Goal: Information Seeking & Learning: Find specific fact

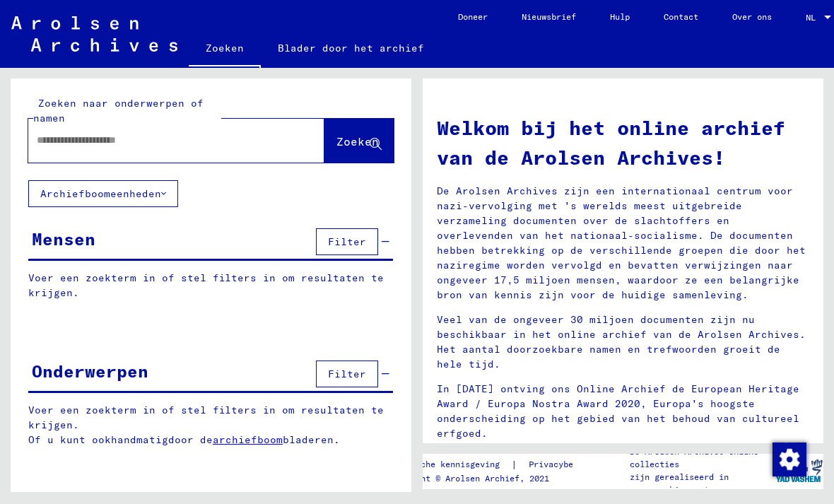
click at [279, 140] on input "text" at bounding box center [159, 140] width 245 height 15
type input "**********"
click at [364, 129] on button "Zoeken" at bounding box center [359, 141] width 69 height 44
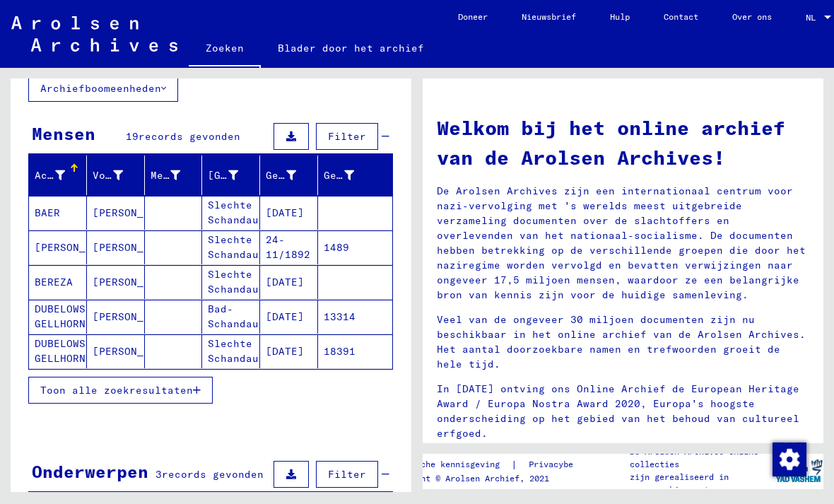
scroll to position [182, 0]
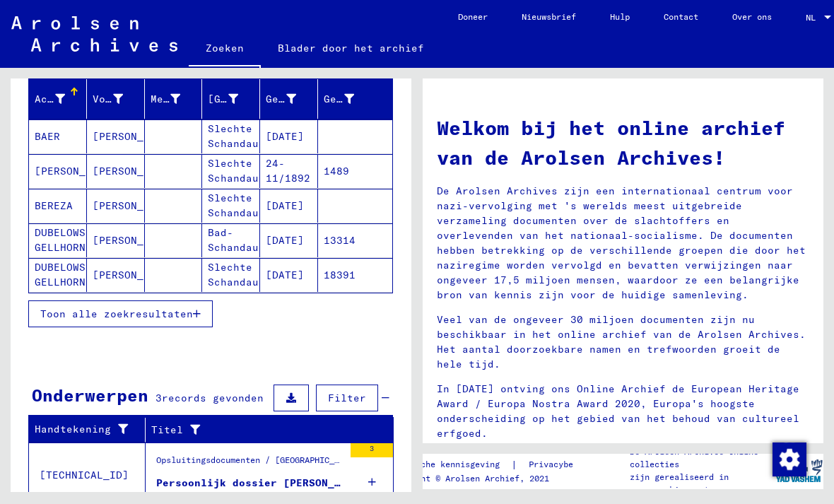
click at [175, 317] on span "Toon alle zoekresultaten" at bounding box center [116, 314] width 153 height 13
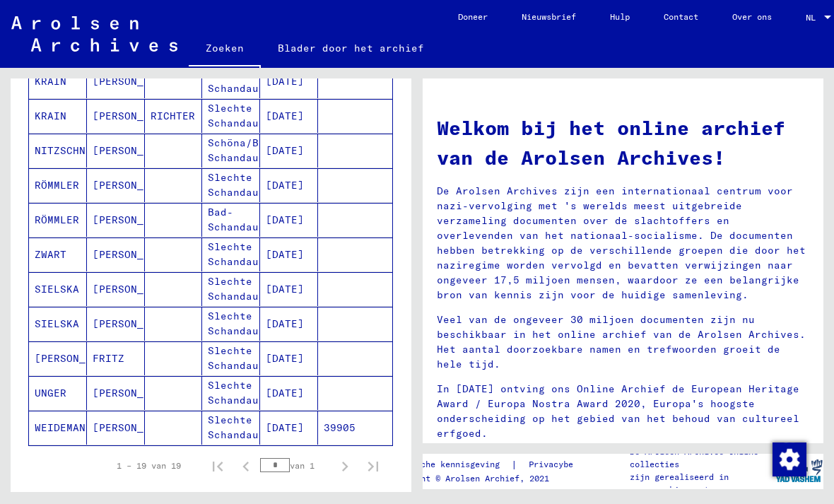
scroll to position [507, 0]
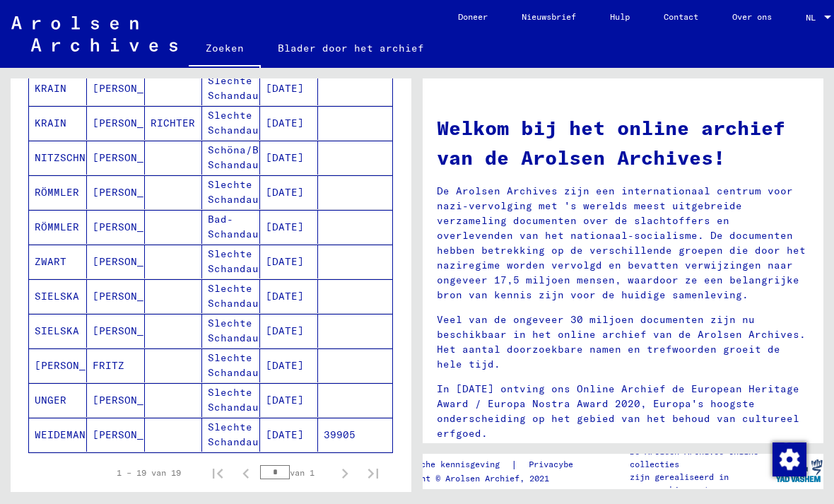
click at [285, 292] on mat-cell "[DATE]" at bounding box center [289, 296] width 58 height 34
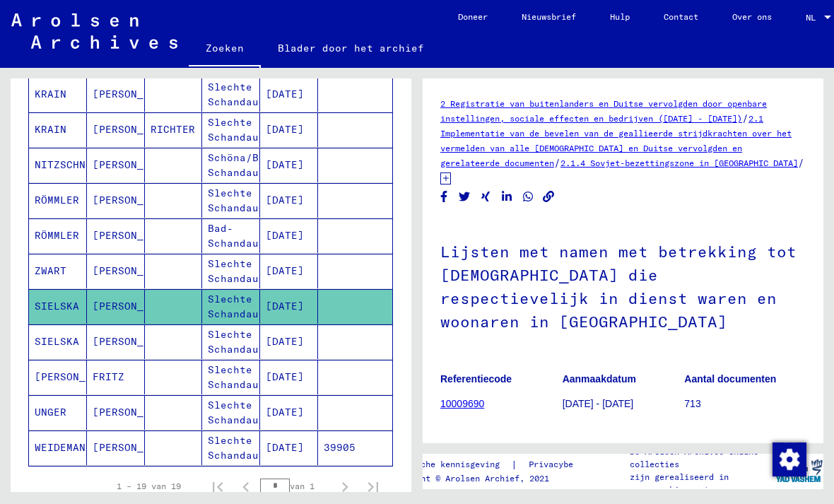
click at [472, 398] on link "10009690" at bounding box center [463, 403] width 44 height 11
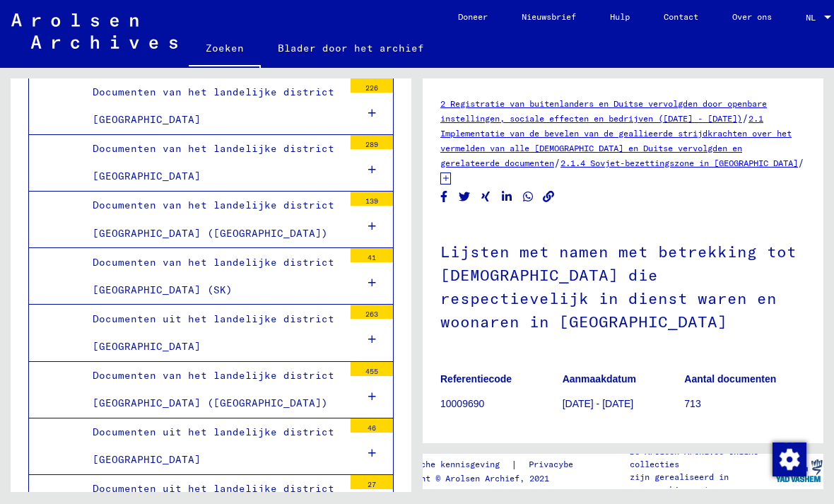
scroll to position [13634, 0]
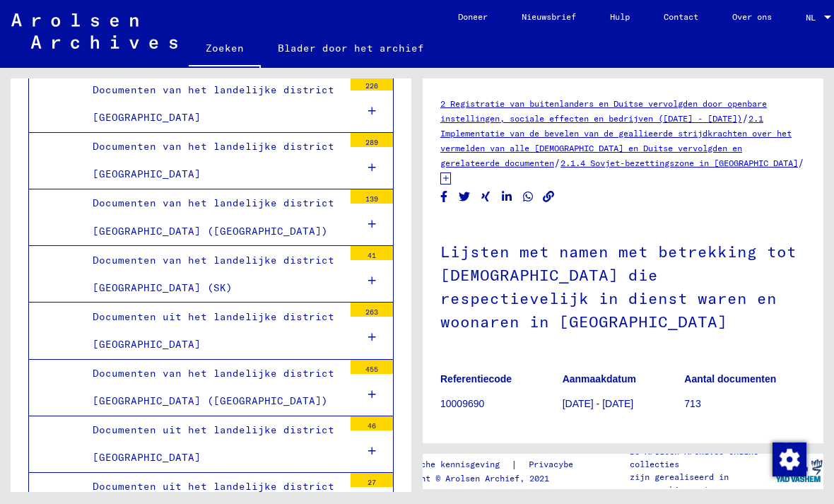
click at [470, 397] on p "10009690" at bounding box center [502, 404] width 122 height 15
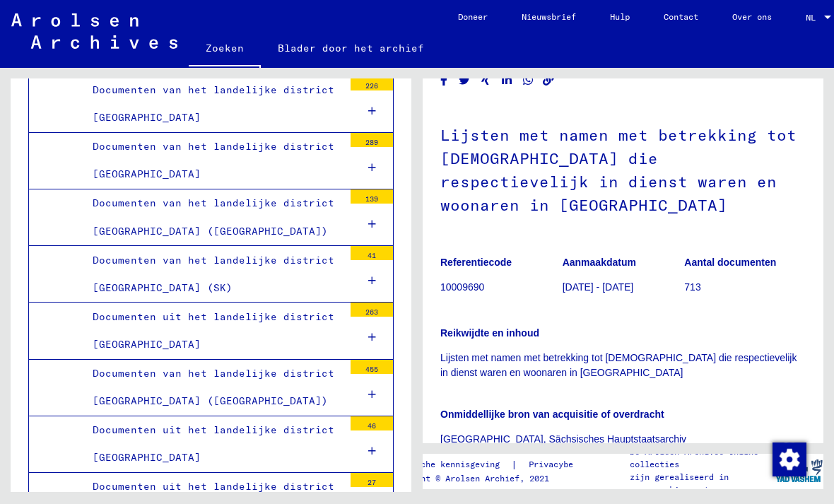
scroll to position [152, 0]
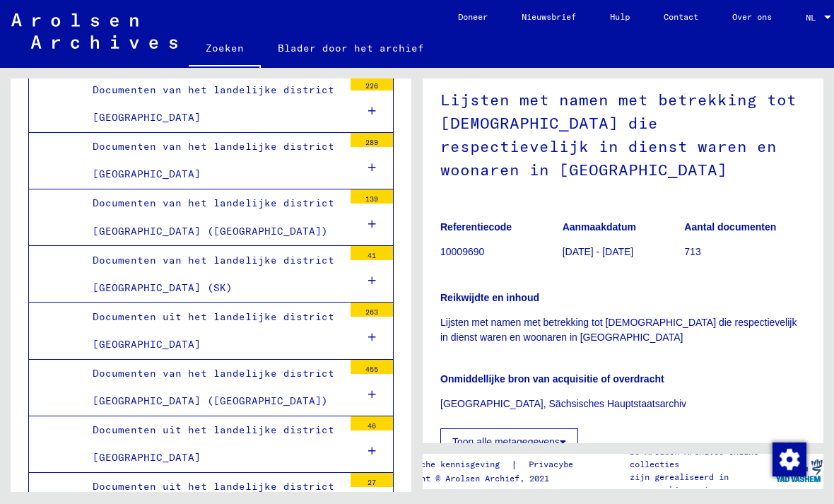
click at [465, 245] on p "10009690" at bounding box center [502, 252] width 122 height 15
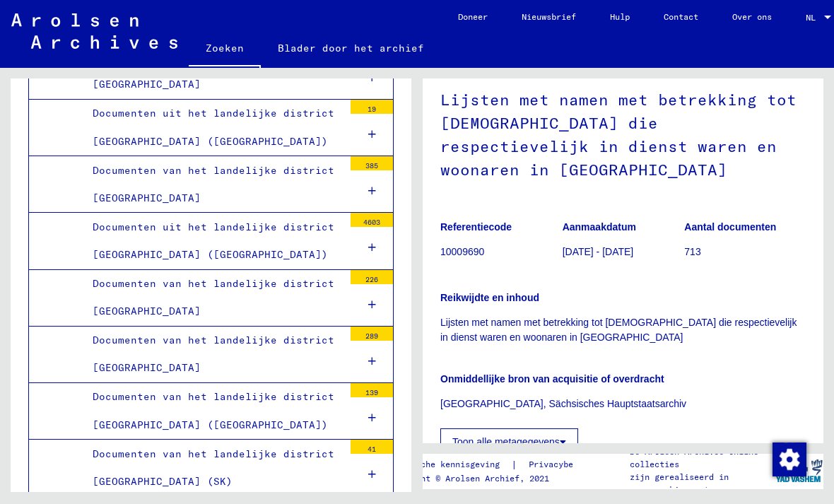
scroll to position [13433, 0]
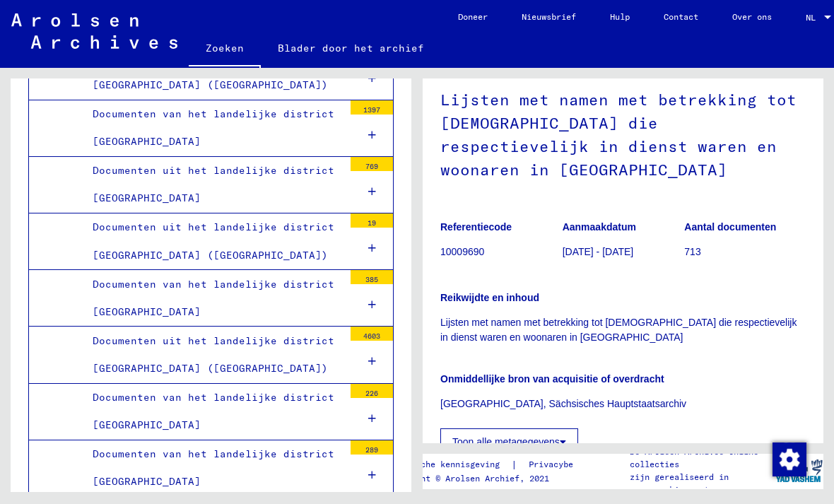
scroll to position [13342, 0]
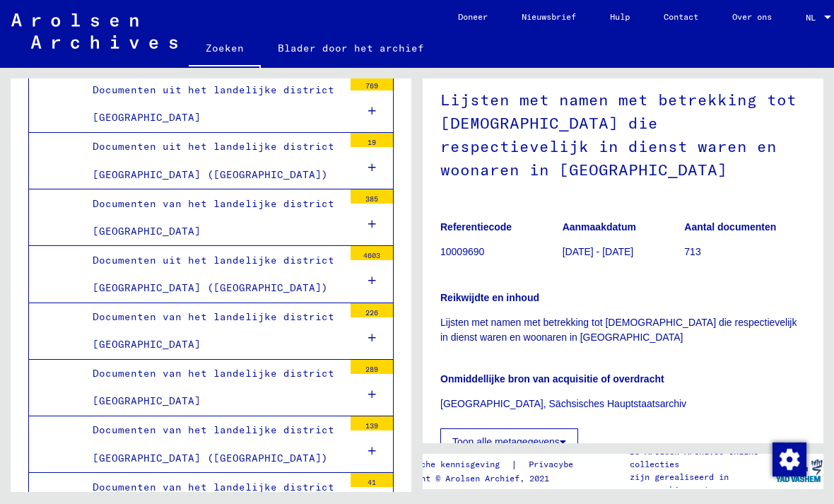
scroll to position [13361, 0]
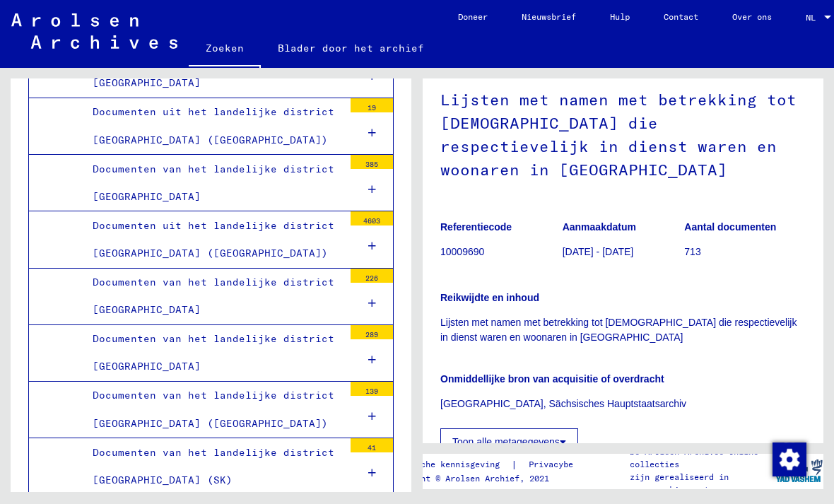
scroll to position [13448, 0]
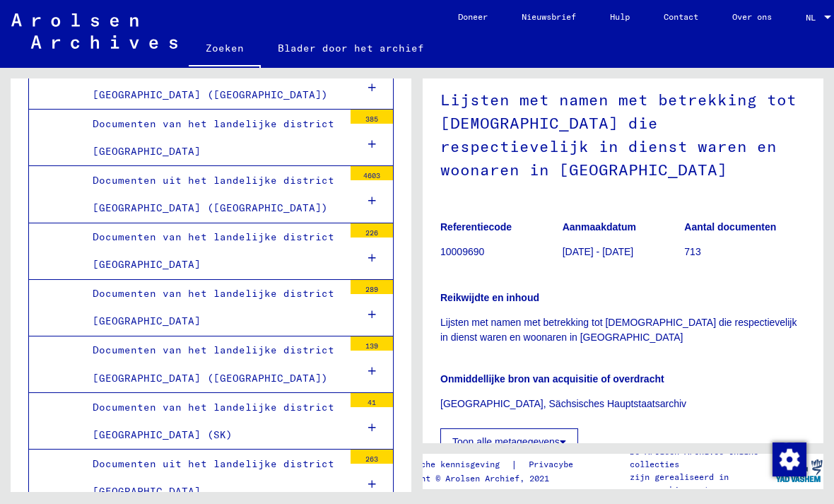
scroll to position [13511, 0]
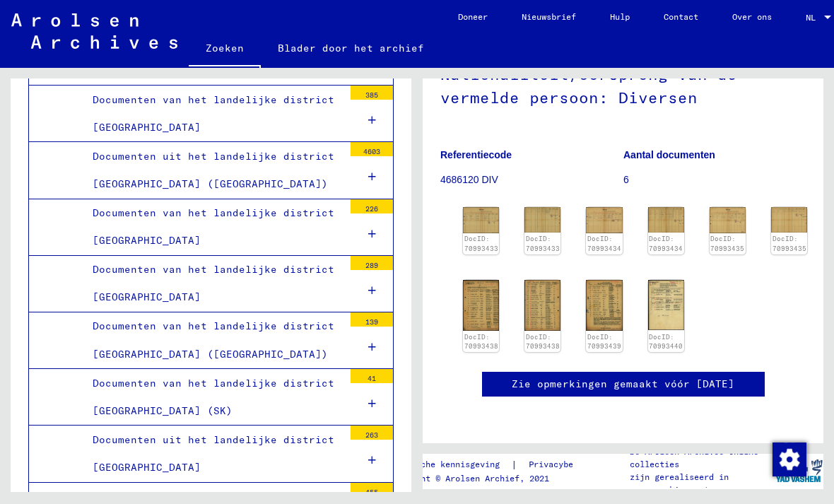
scroll to position [213, 0]
click at [481, 207] on img at bounding box center [481, 219] width 36 height 25
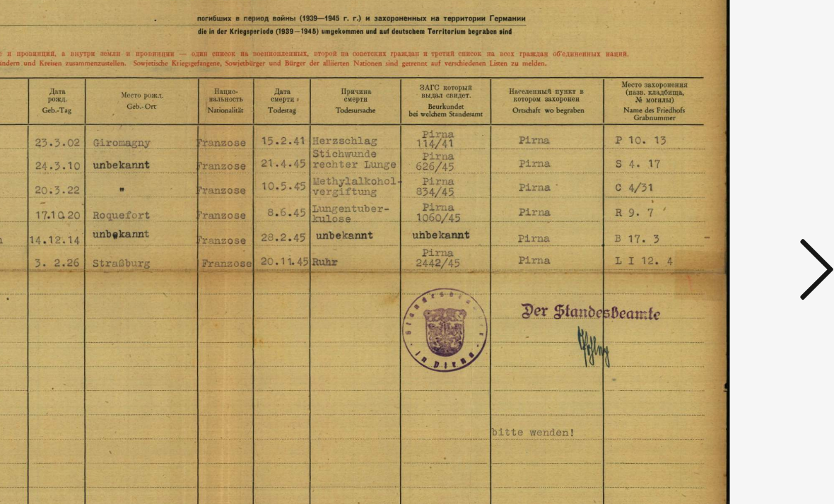
click at [707, 199] on icon at bounding box center [715, 216] width 17 height 34
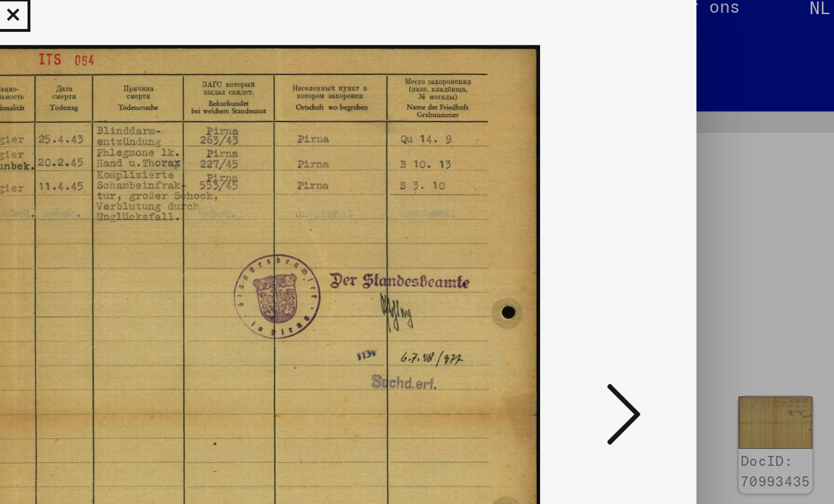
click at [707, 199] on icon at bounding box center [715, 216] width 17 height 34
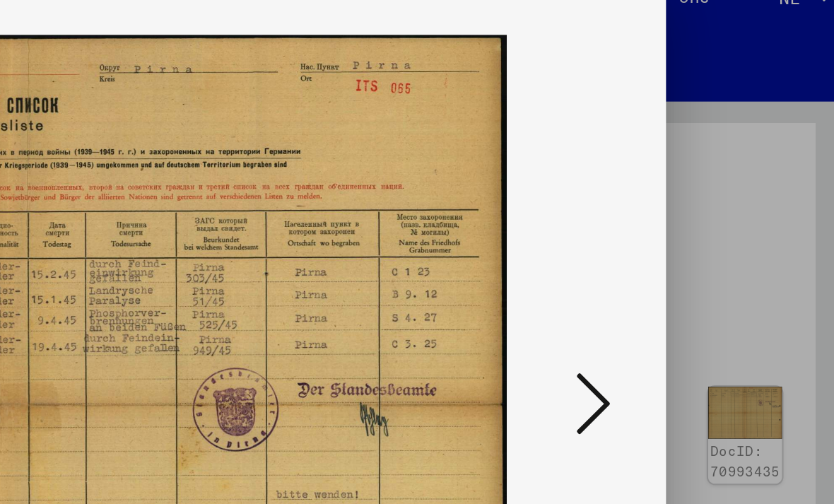
click at [707, 199] on icon at bounding box center [715, 216] width 17 height 34
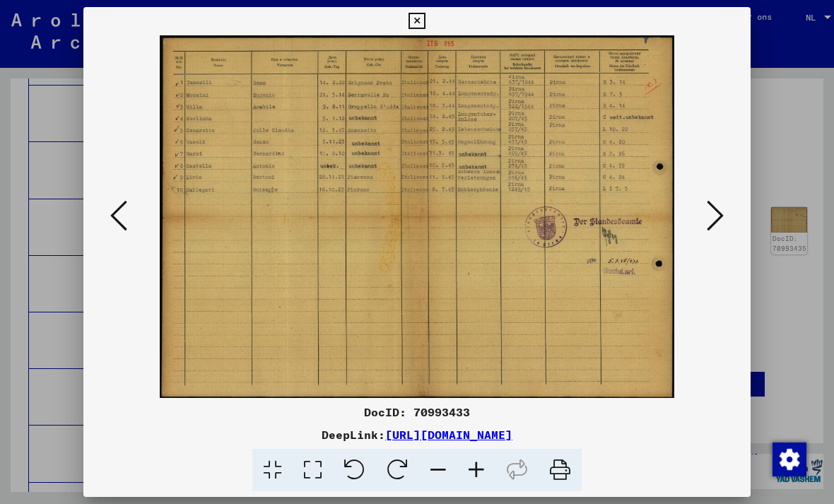
click at [721, 209] on icon at bounding box center [715, 216] width 17 height 34
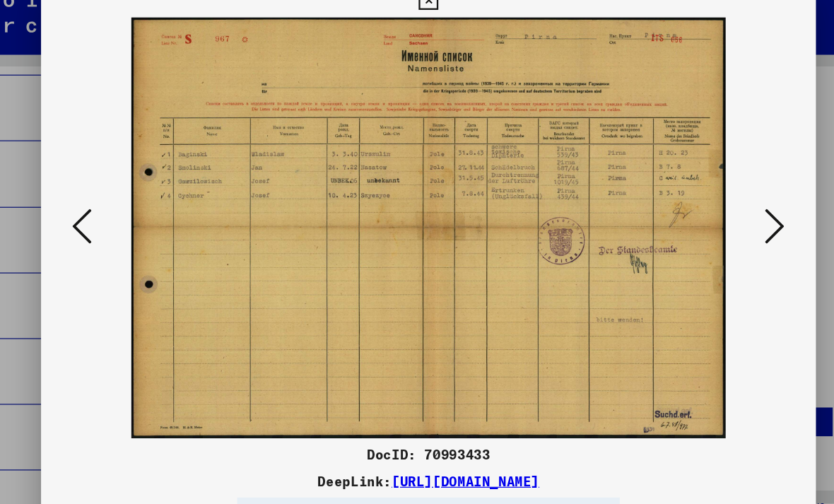
click at [707, 199] on icon at bounding box center [715, 216] width 17 height 34
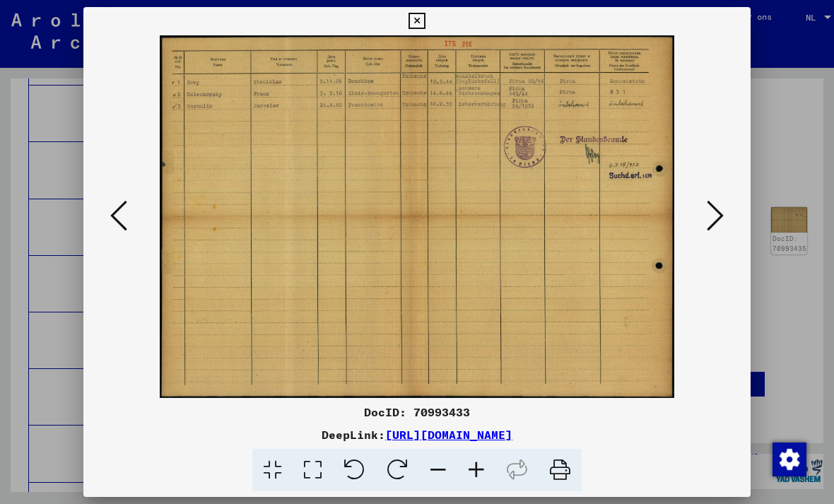
click at [721, 215] on icon at bounding box center [715, 216] width 17 height 34
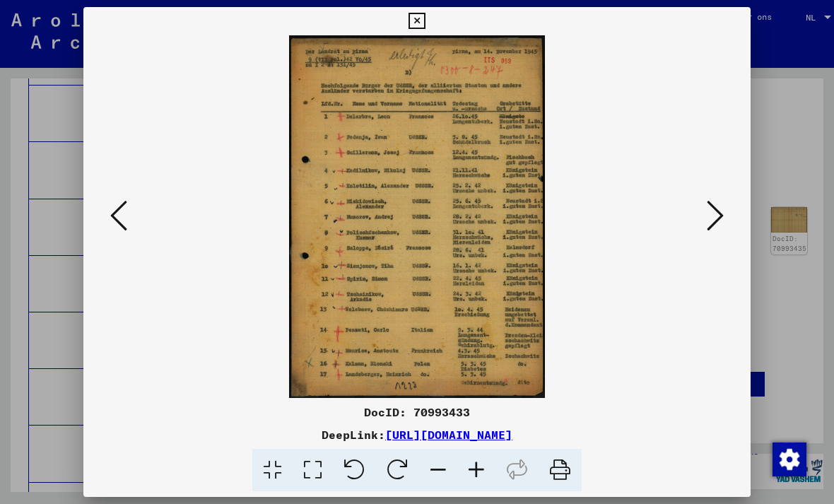
click at [718, 215] on icon at bounding box center [715, 216] width 17 height 34
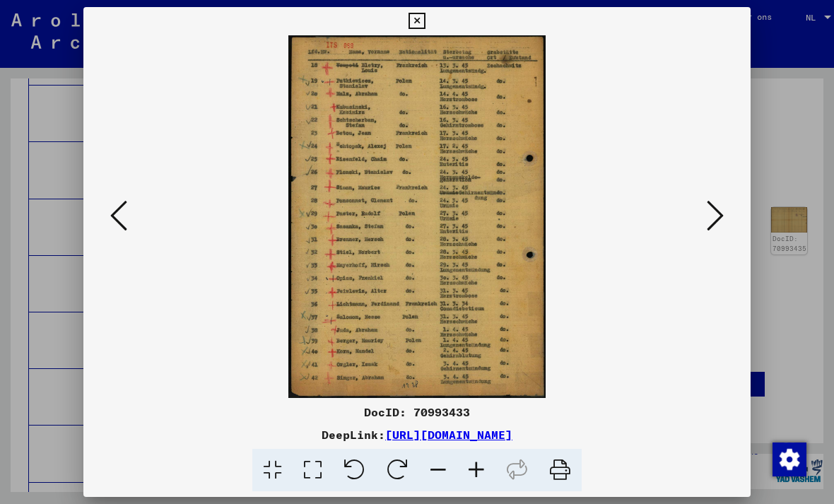
click at [721, 218] on icon at bounding box center [715, 216] width 17 height 34
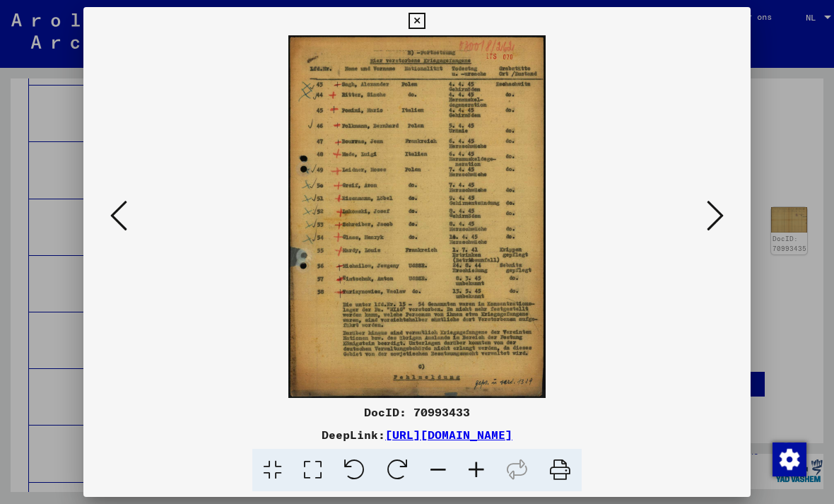
click at [721, 213] on icon at bounding box center [715, 216] width 17 height 34
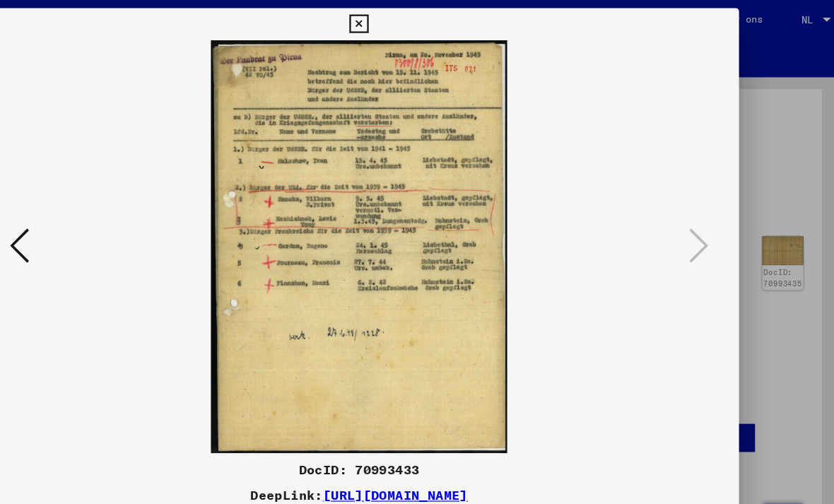
click at [425, 21] on icon at bounding box center [417, 21] width 16 height 17
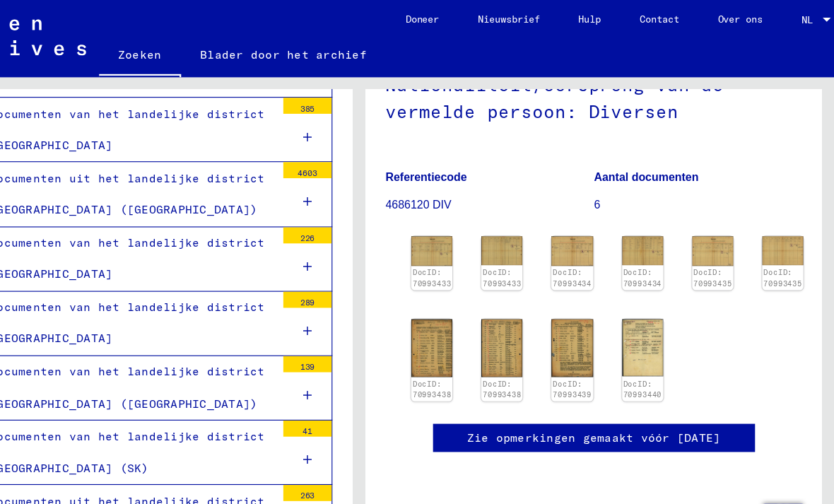
scroll to position [276, 0]
click at [648, 280] on img at bounding box center [666, 305] width 36 height 50
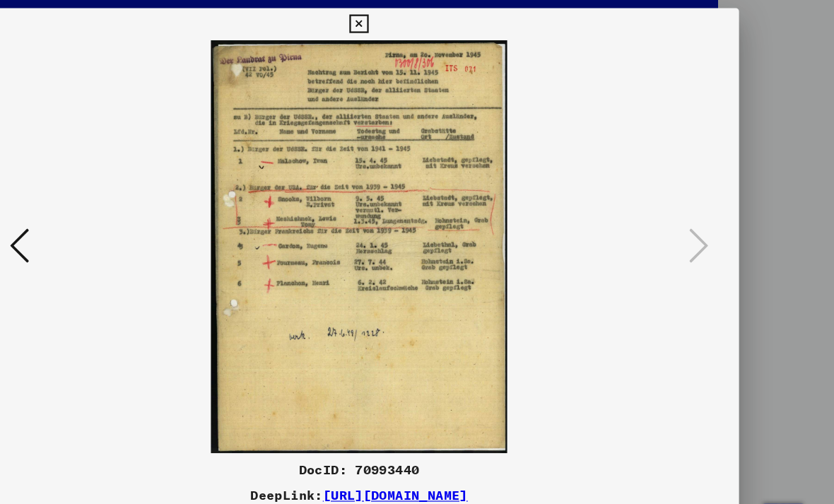
click at [425, 23] on icon at bounding box center [417, 21] width 16 height 17
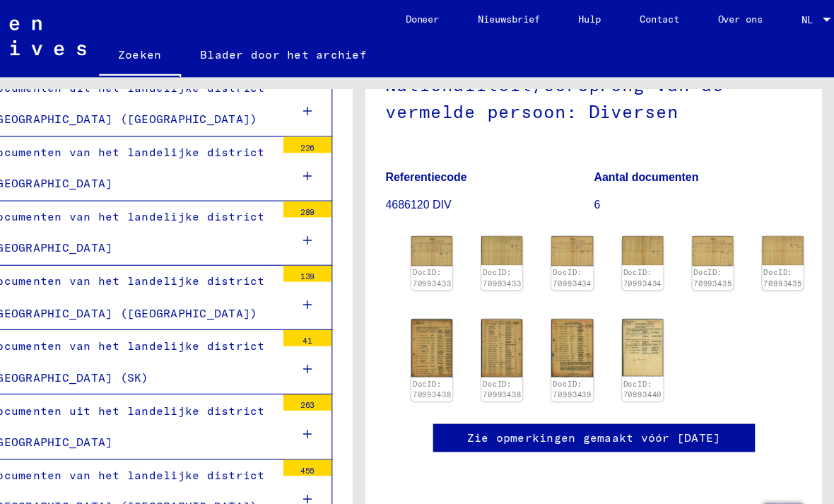
scroll to position [13598, 0]
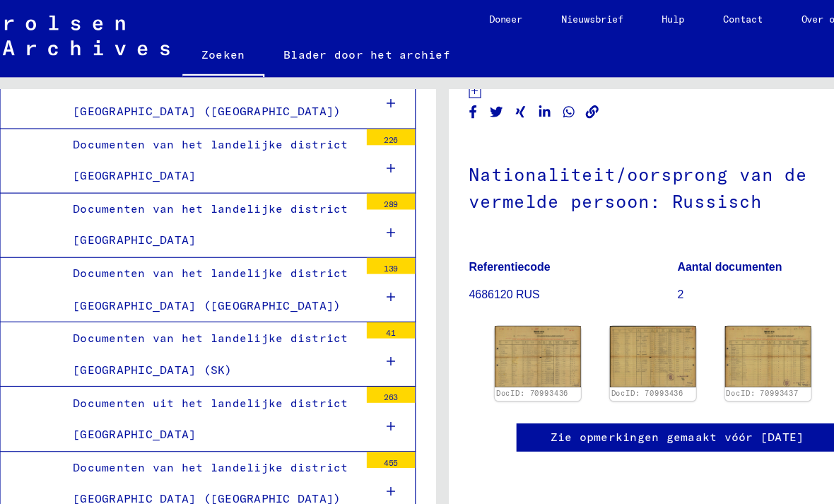
scroll to position [257, 0]
click at [496, 286] on img at bounding box center [501, 313] width 76 height 54
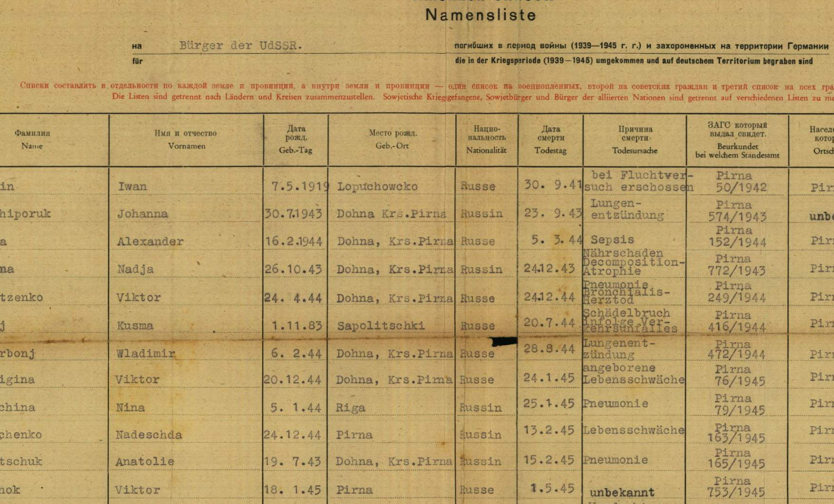
click at [209, 152] on img at bounding box center [417, 216] width 571 height 301
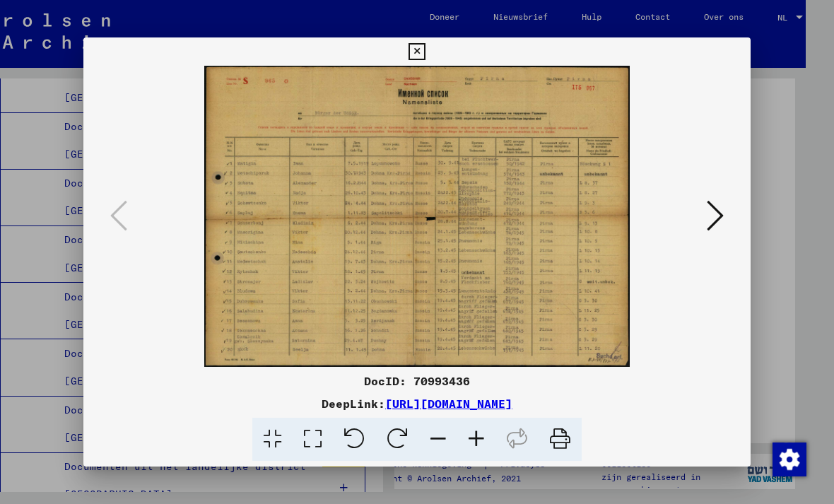
click at [720, 214] on icon at bounding box center [715, 216] width 17 height 34
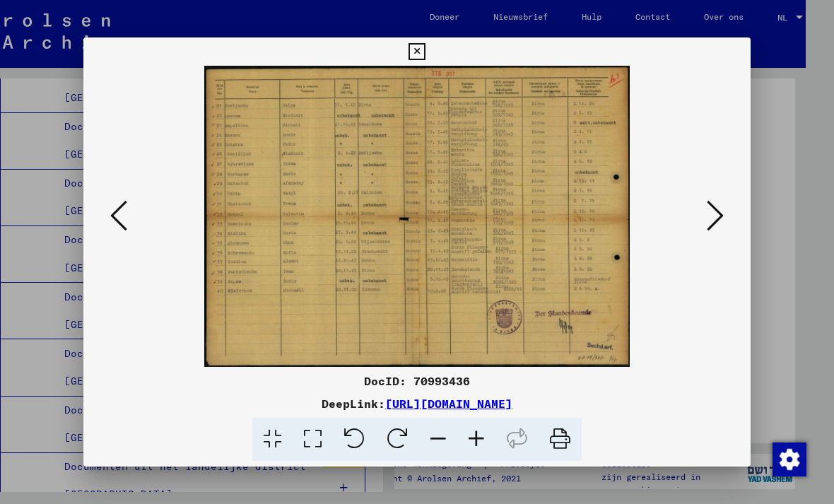
click at [718, 216] on icon at bounding box center [715, 216] width 17 height 34
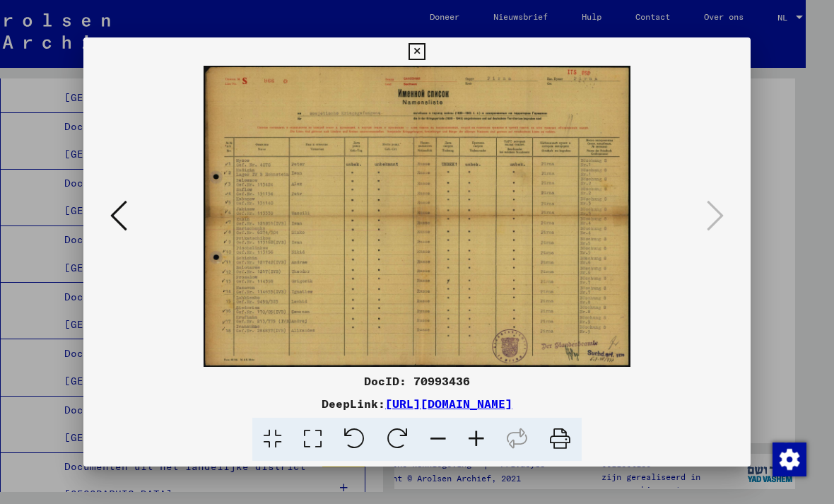
click at [425, 49] on icon at bounding box center [417, 51] width 16 height 17
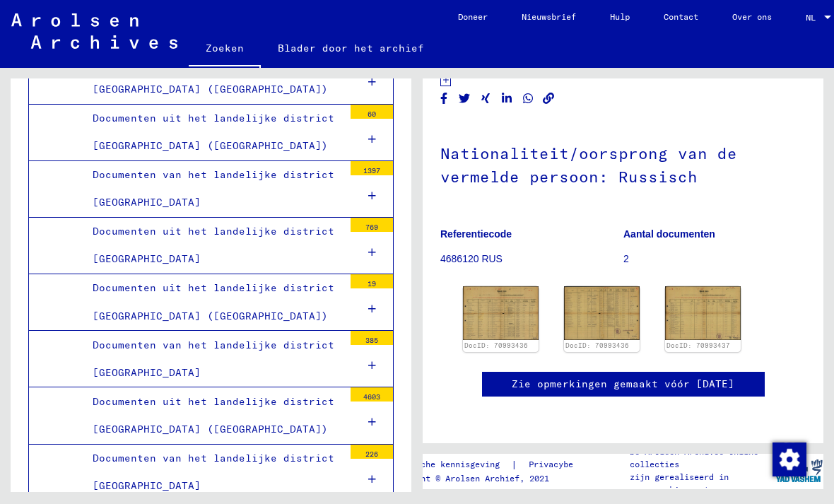
scroll to position [13265, 0]
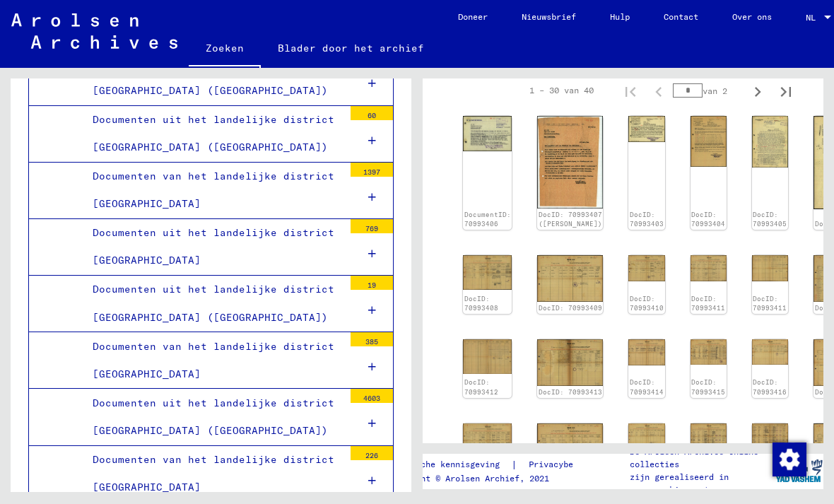
scroll to position [332, 0]
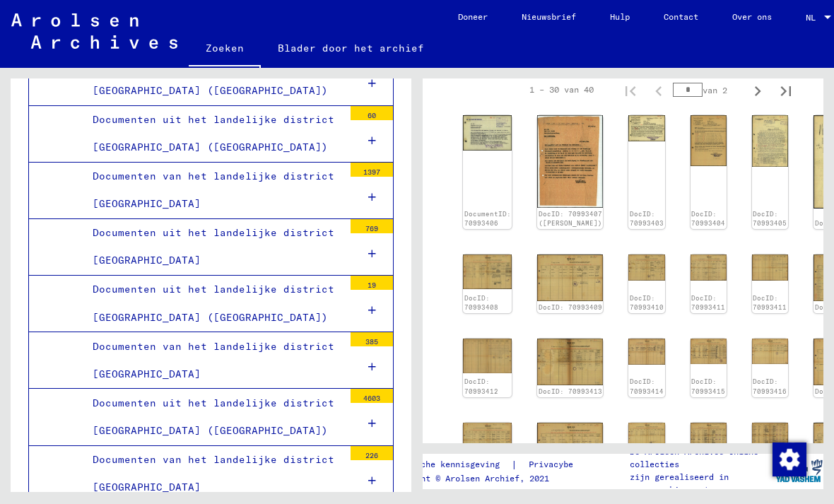
click at [496, 148] on img at bounding box center [487, 132] width 49 height 35
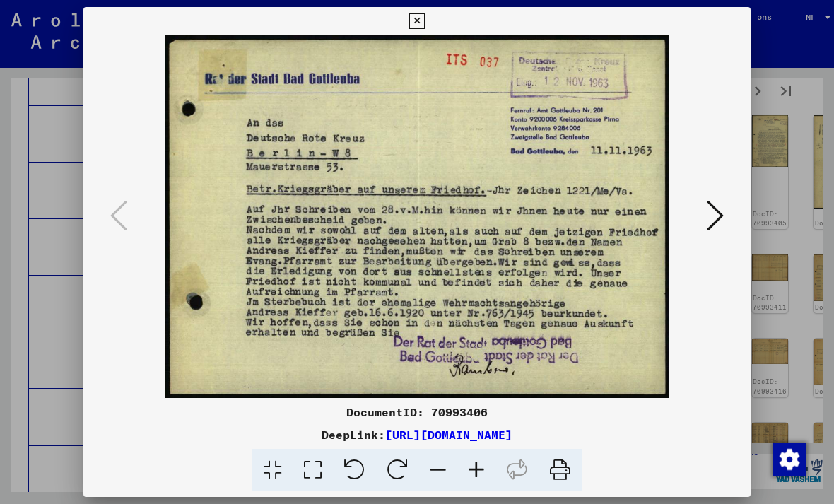
click at [718, 212] on icon at bounding box center [715, 216] width 17 height 34
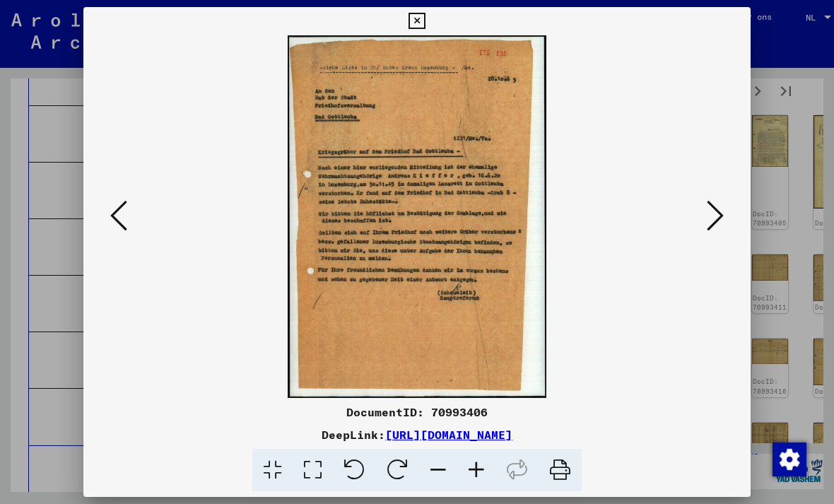
click at [717, 216] on icon at bounding box center [715, 216] width 17 height 34
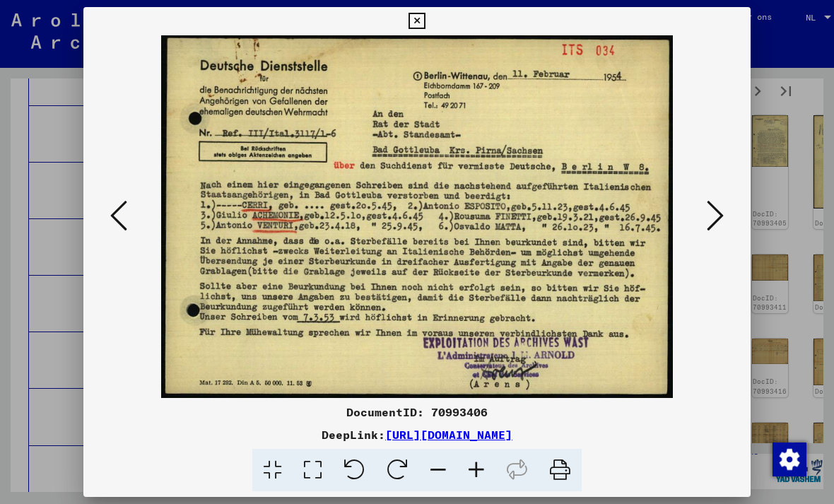
click at [710, 209] on icon at bounding box center [715, 216] width 17 height 34
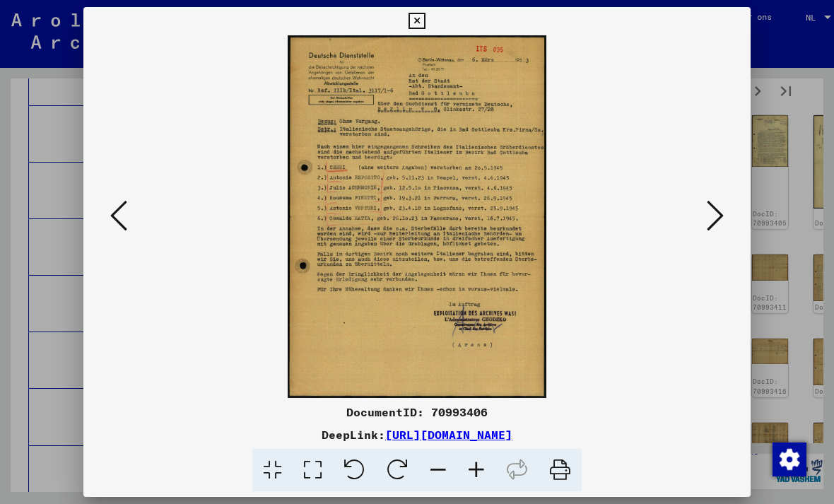
click at [716, 213] on icon at bounding box center [715, 216] width 17 height 34
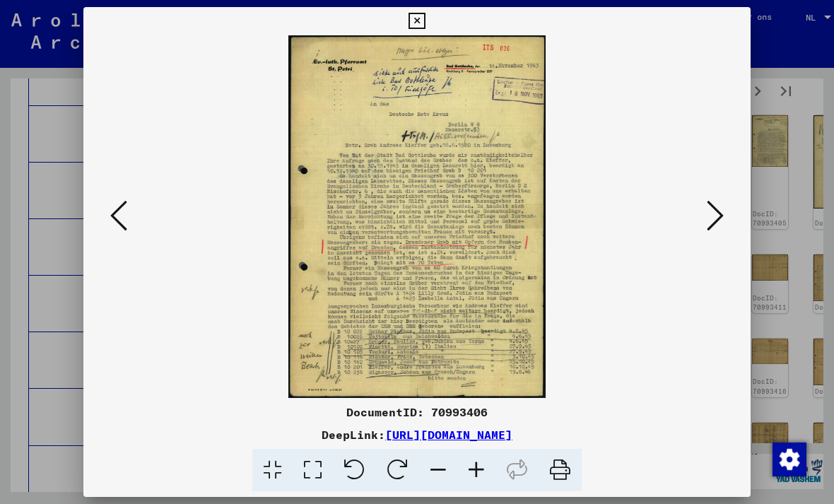
click at [719, 214] on icon at bounding box center [715, 216] width 17 height 34
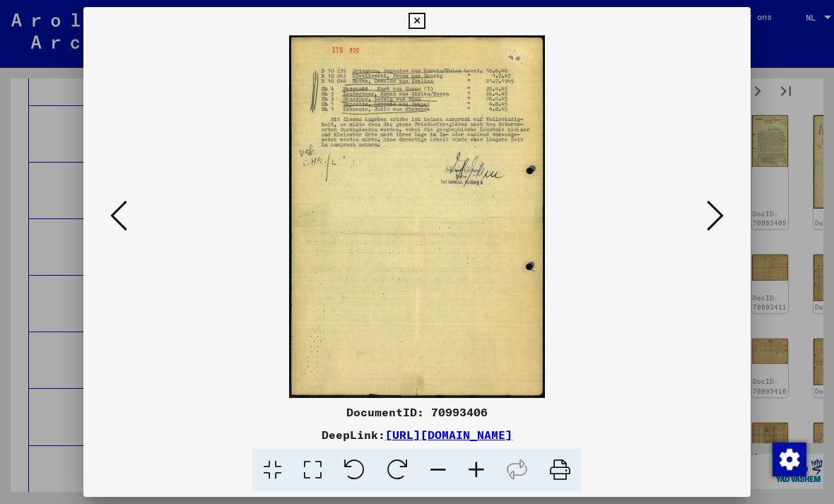
click at [718, 207] on icon at bounding box center [715, 216] width 17 height 34
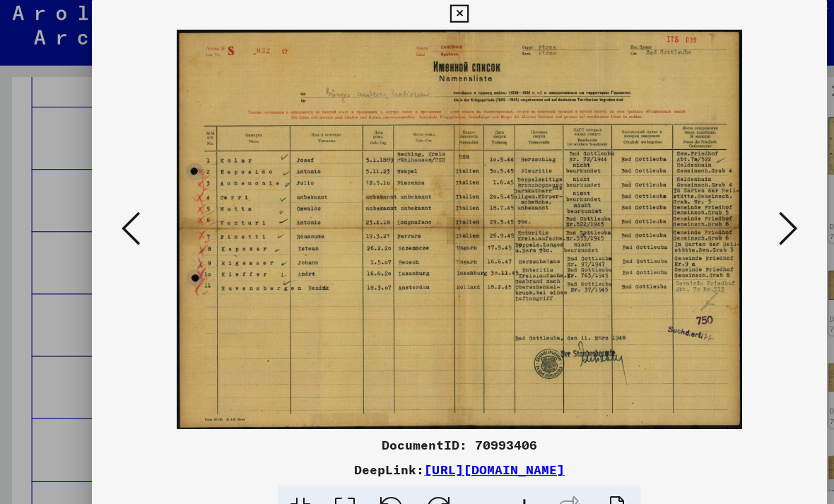
click at [711, 209] on icon at bounding box center [715, 216] width 17 height 34
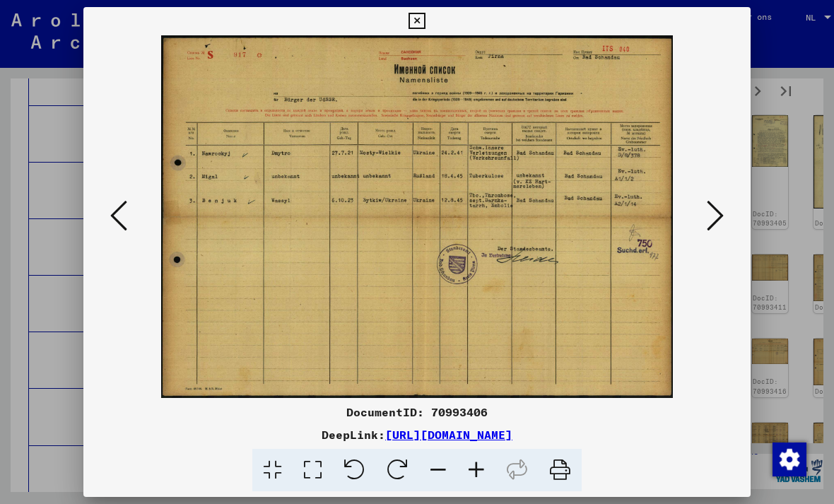
click at [725, 212] on button at bounding box center [715, 217] width 25 height 40
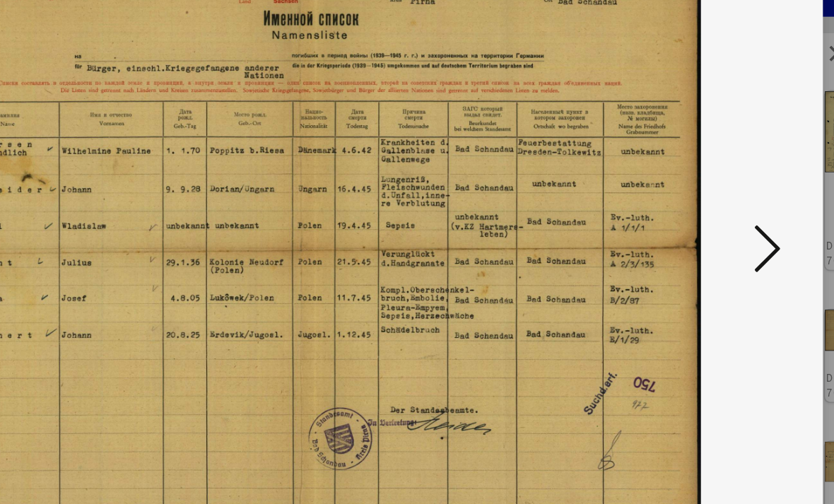
click at [707, 199] on icon at bounding box center [715, 216] width 17 height 34
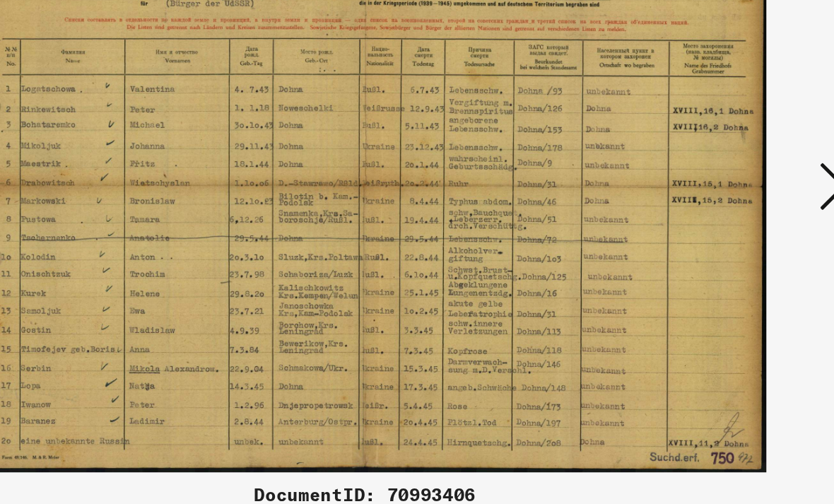
click at [707, 199] on icon at bounding box center [715, 216] width 17 height 34
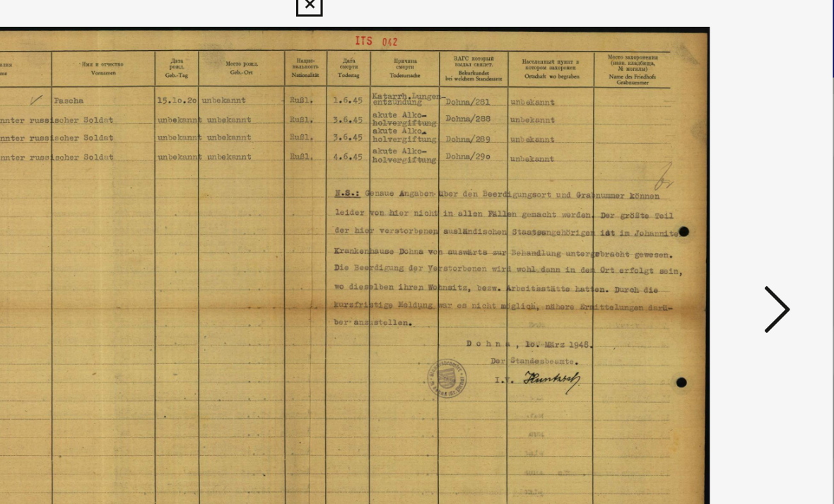
click at [707, 199] on icon at bounding box center [715, 216] width 17 height 34
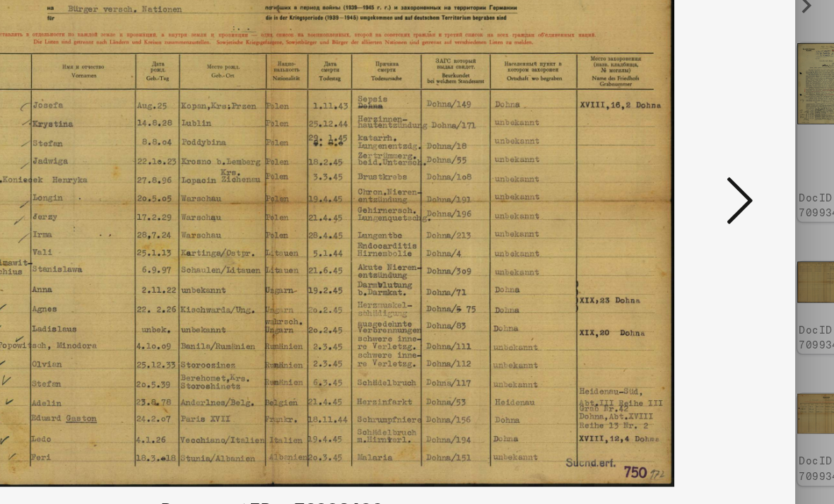
click at [707, 199] on icon at bounding box center [715, 216] width 17 height 34
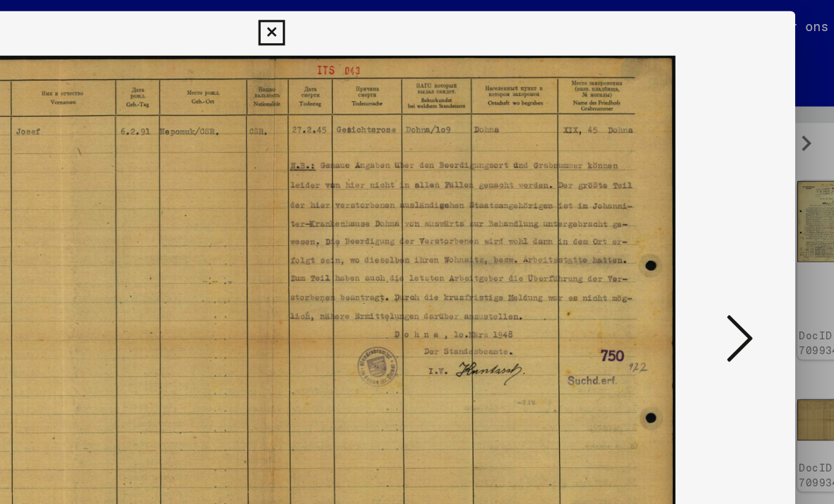
click at [707, 210] on icon at bounding box center [715, 216] width 17 height 34
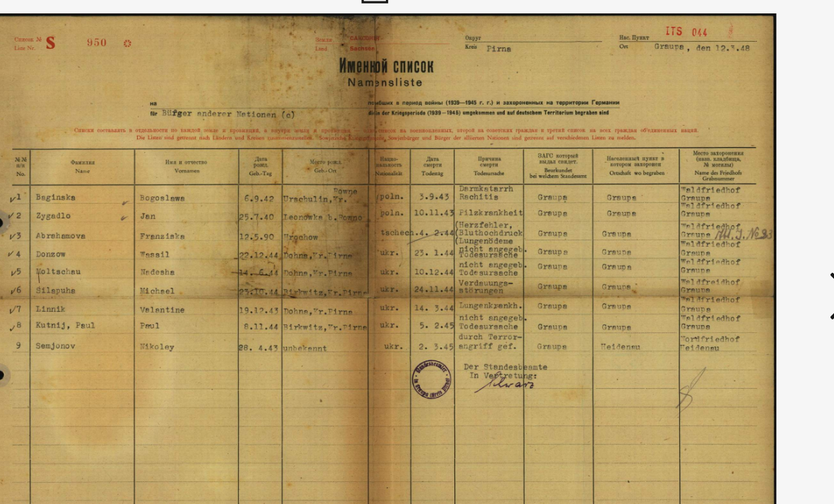
click at [441, 214] on img at bounding box center [417, 216] width 571 height 363
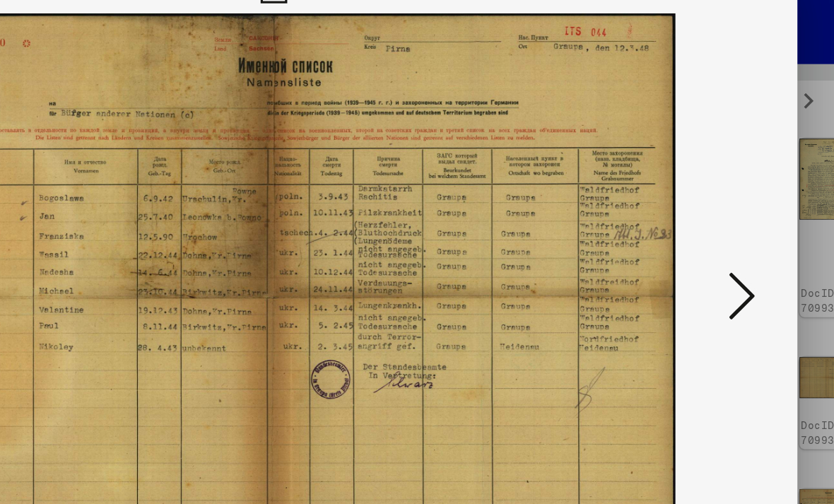
click at [707, 199] on icon at bounding box center [715, 216] width 17 height 34
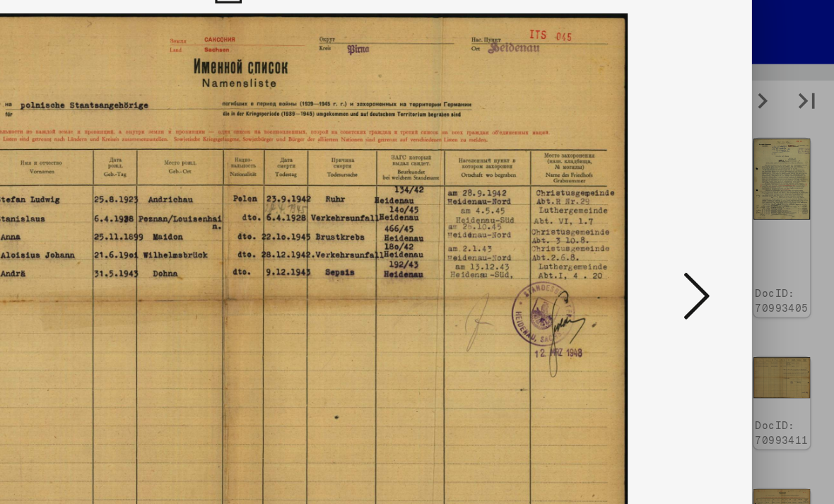
click at [707, 199] on icon at bounding box center [715, 216] width 17 height 34
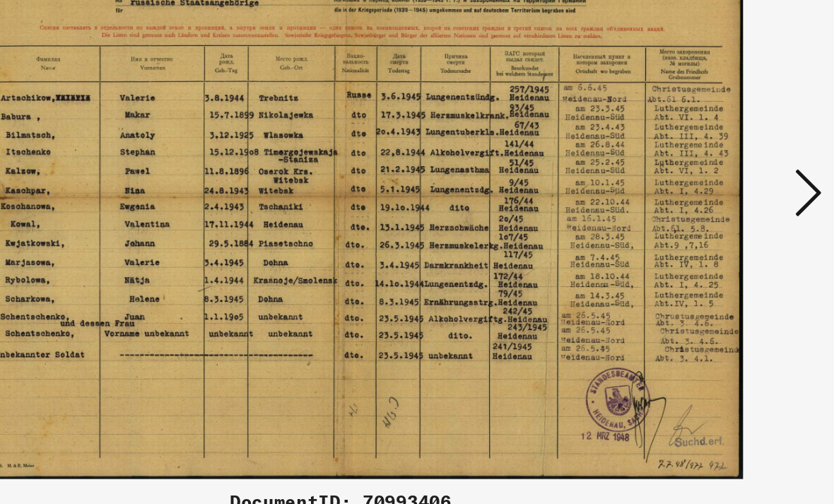
click at [707, 199] on icon at bounding box center [715, 216] width 17 height 34
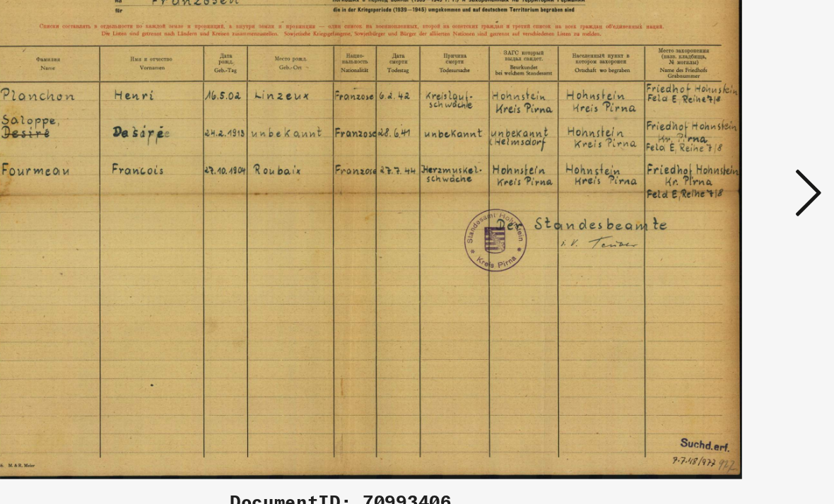
click at [707, 199] on icon at bounding box center [715, 216] width 17 height 34
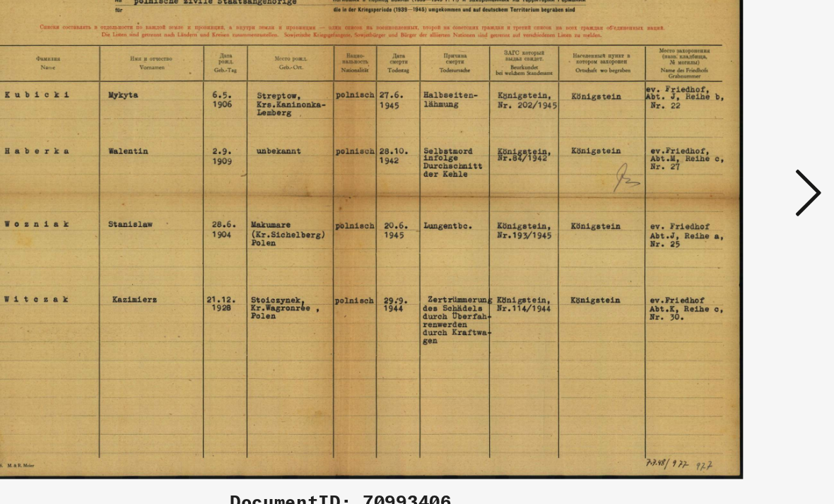
click at [707, 199] on icon at bounding box center [715, 216] width 17 height 34
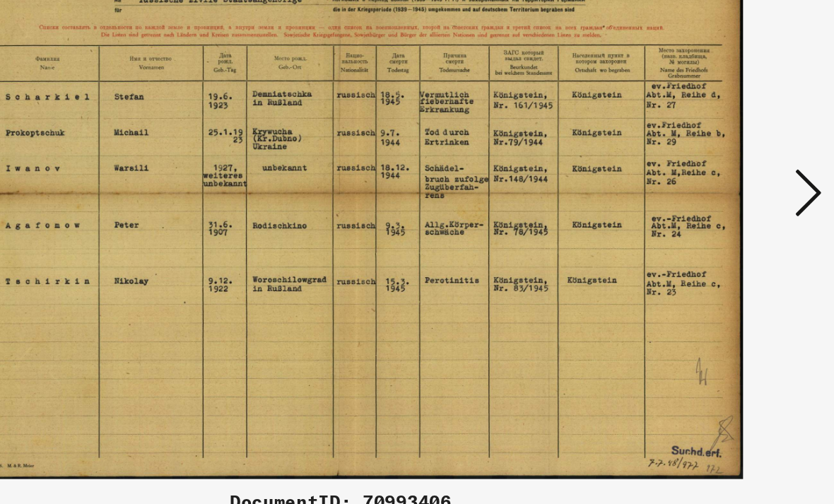
click at [707, 199] on icon at bounding box center [715, 216] width 17 height 34
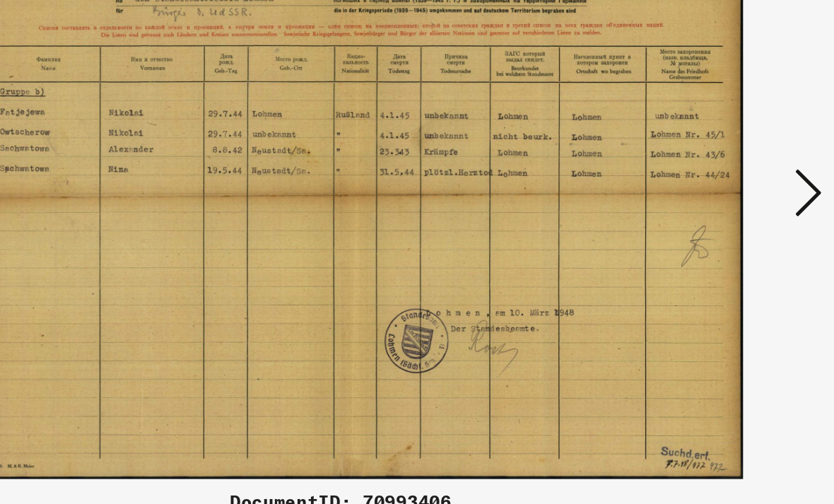
click at [707, 199] on icon at bounding box center [715, 216] width 17 height 34
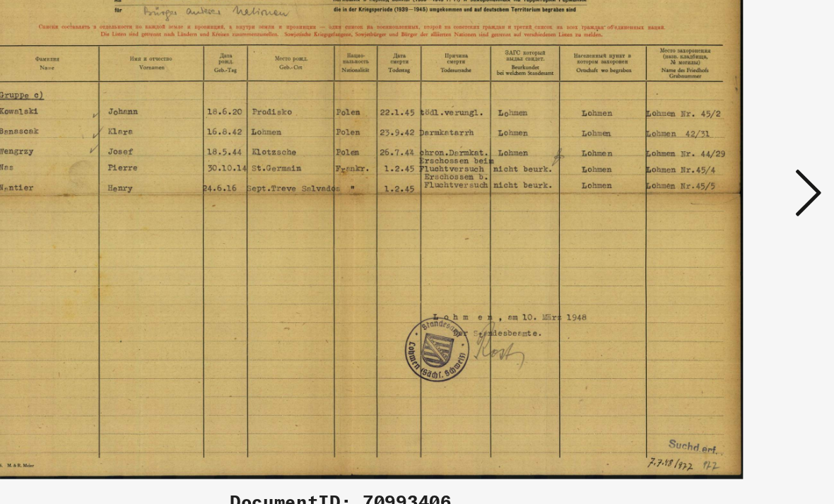
click at [707, 199] on icon at bounding box center [715, 216] width 17 height 34
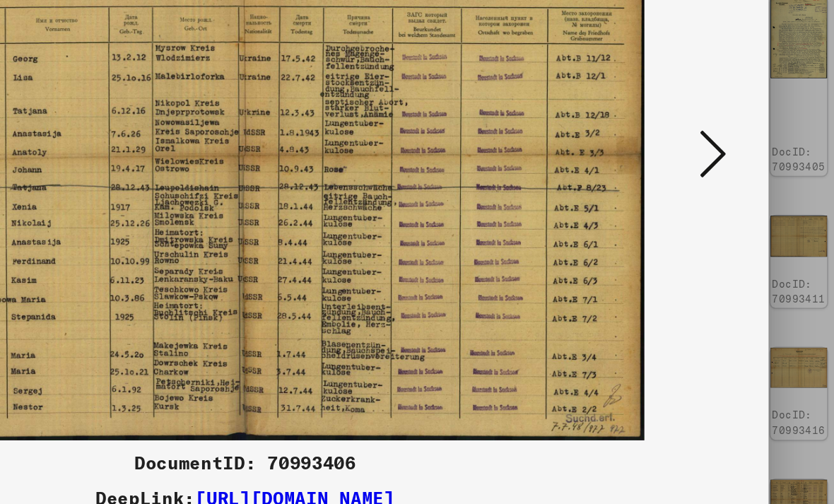
click at [707, 199] on icon at bounding box center [715, 216] width 17 height 34
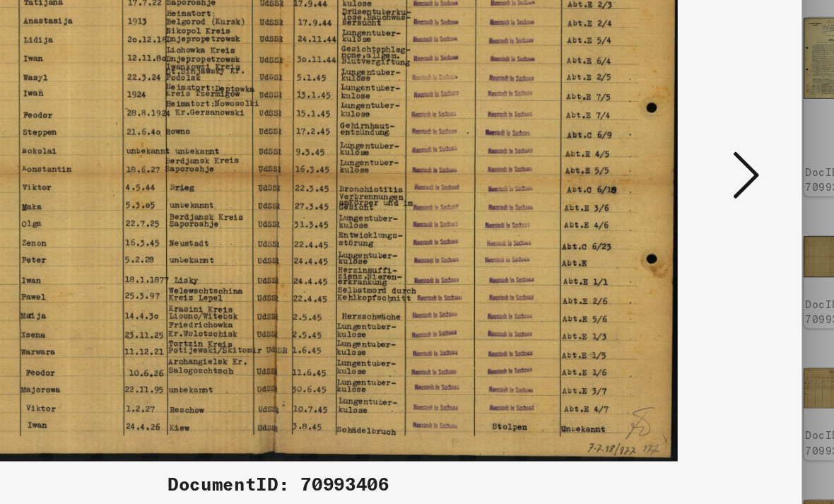
click at [703, 197] on button at bounding box center [715, 217] width 25 height 40
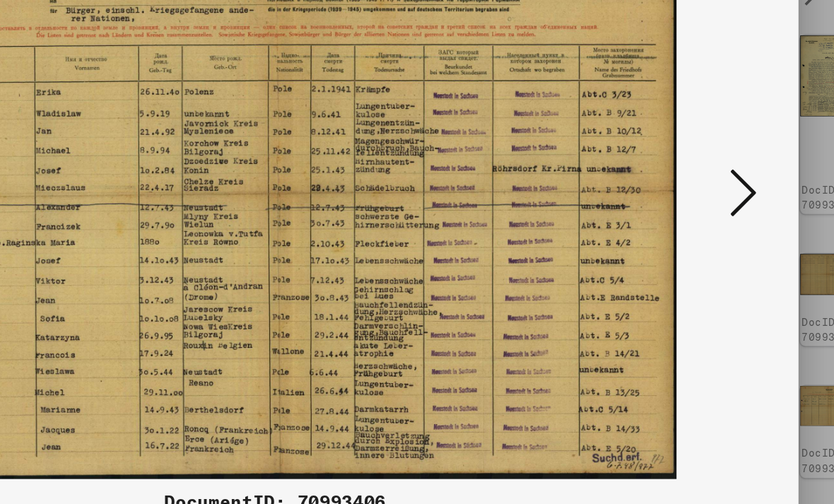
click at [707, 199] on icon at bounding box center [715, 216] width 17 height 34
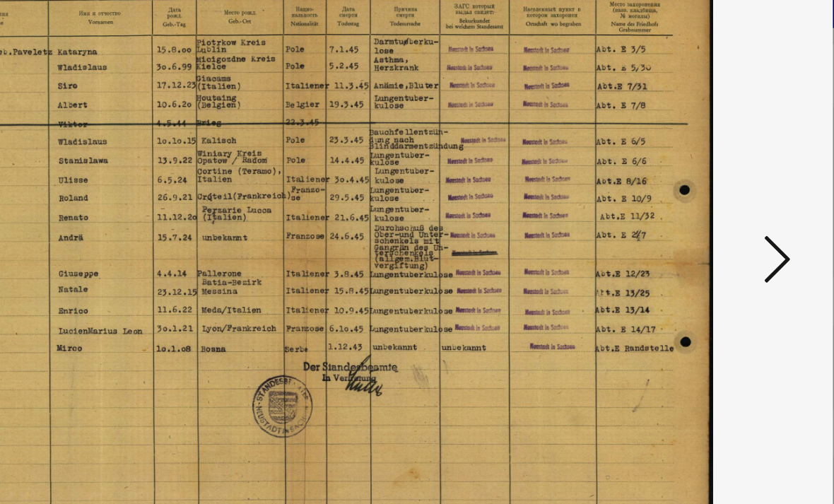
click at [707, 199] on icon at bounding box center [715, 216] width 17 height 34
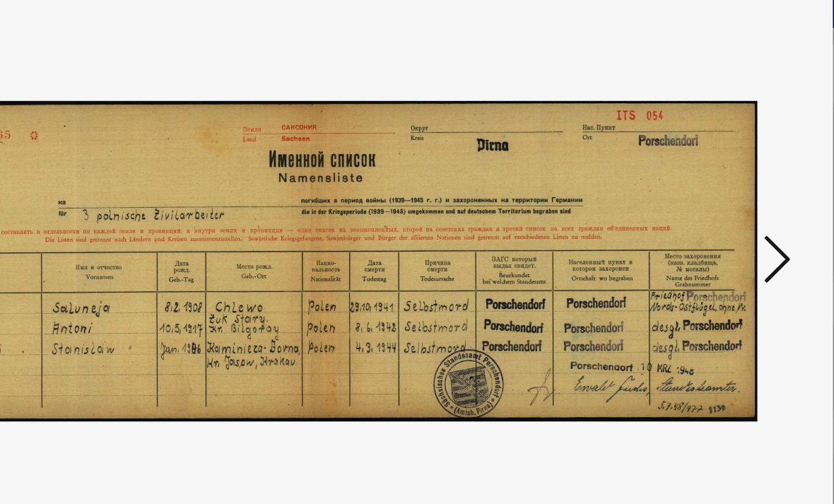
click at [707, 199] on icon at bounding box center [715, 216] width 17 height 34
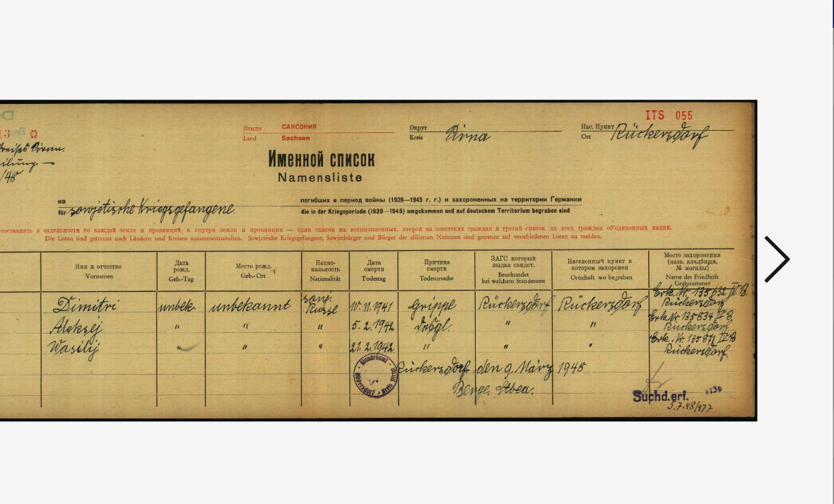
click at [707, 199] on icon at bounding box center [715, 216] width 17 height 34
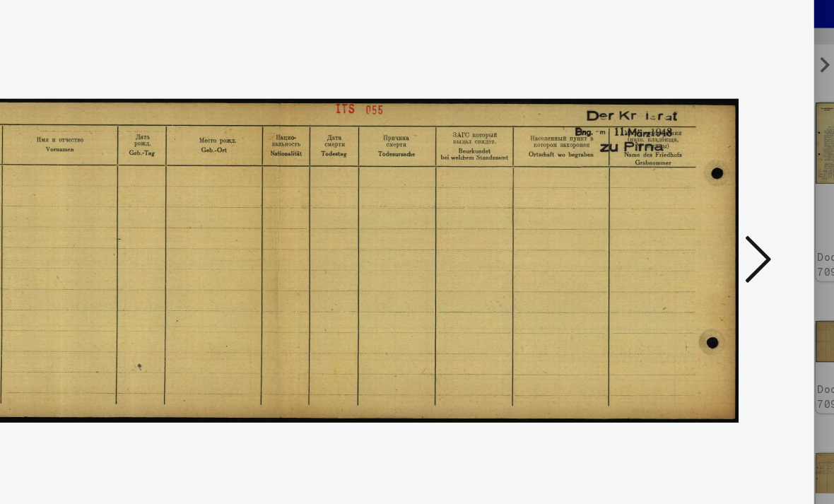
click at [703, 197] on button at bounding box center [715, 217] width 25 height 40
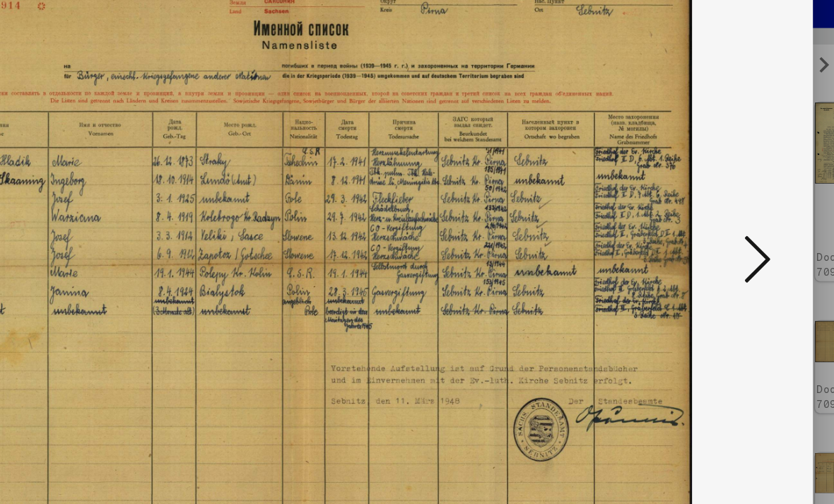
click at [707, 199] on icon at bounding box center [715, 216] width 17 height 34
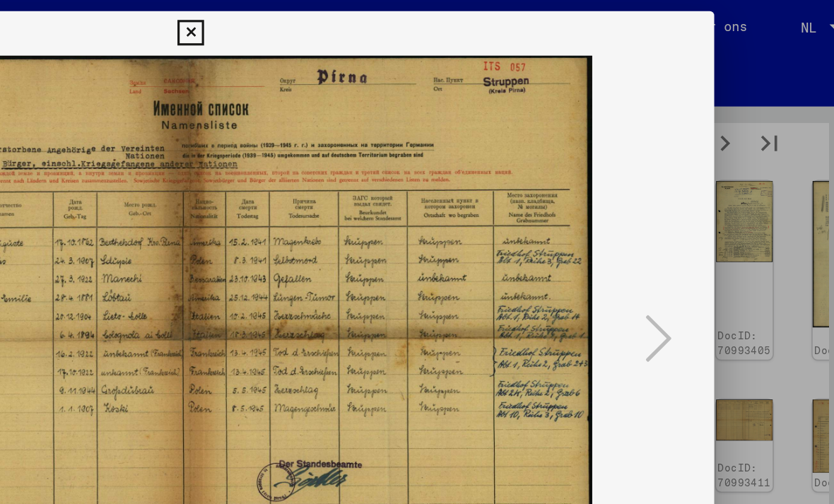
click at [425, 18] on icon at bounding box center [417, 21] width 16 height 17
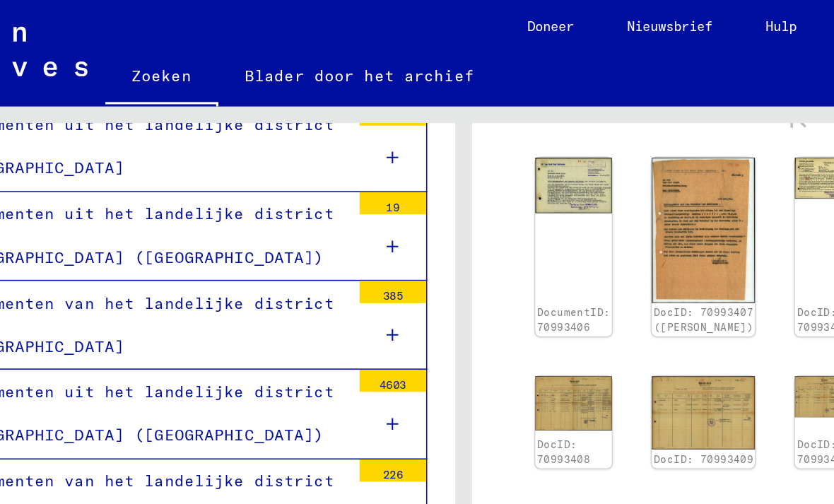
scroll to position [13421, 0]
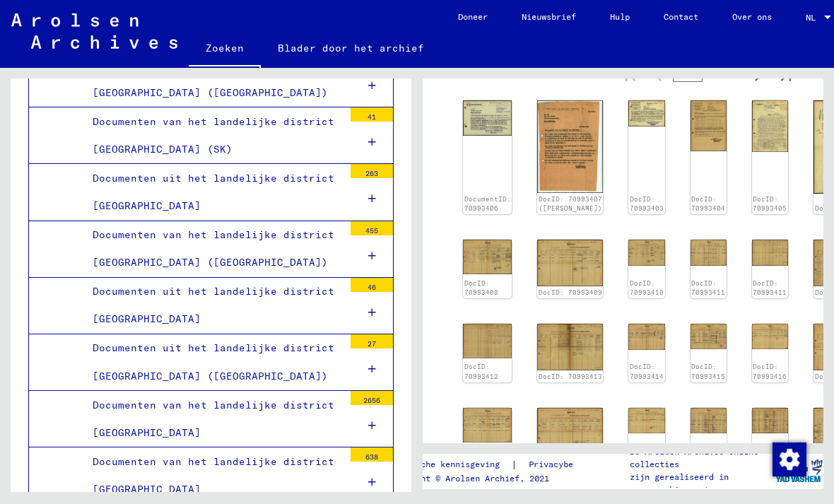
scroll to position [13774, 0]
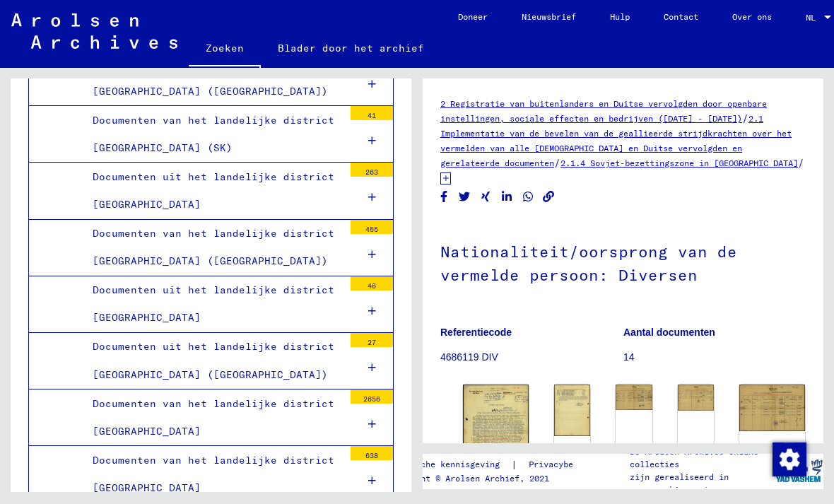
click at [508, 430] on img at bounding box center [496, 431] width 66 height 93
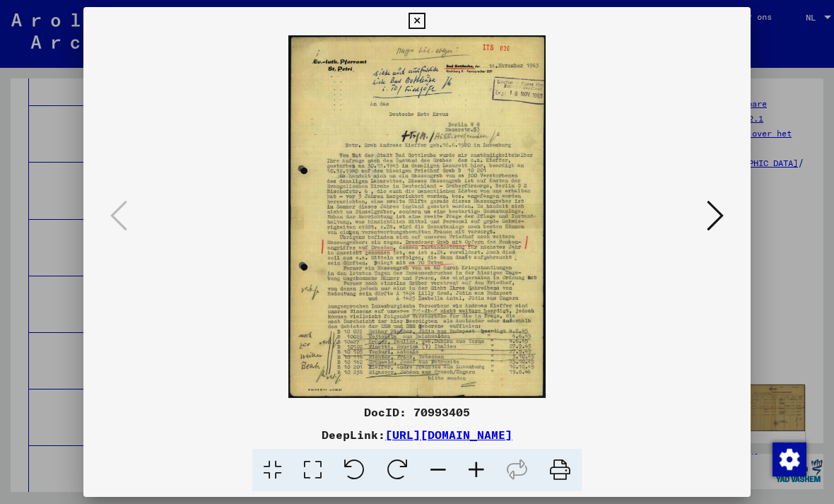
click at [725, 205] on button at bounding box center [715, 217] width 25 height 40
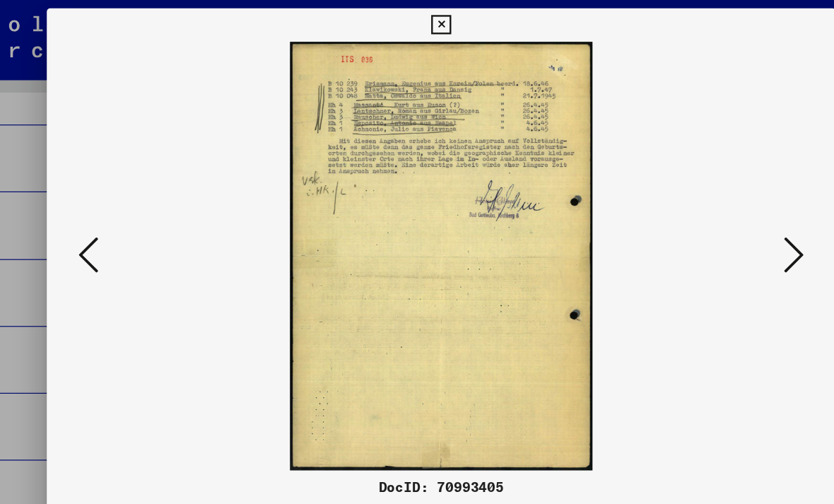
click at [707, 221] on icon at bounding box center [715, 216] width 17 height 34
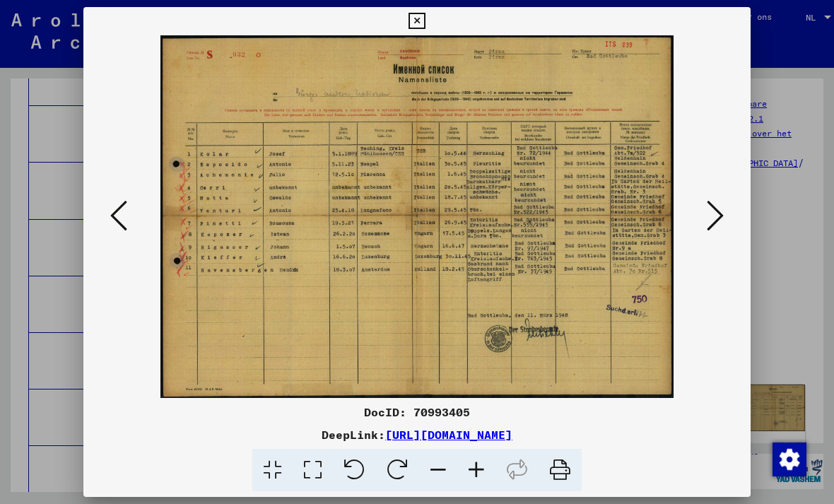
click at [719, 213] on icon at bounding box center [715, 216] width 17 height 34
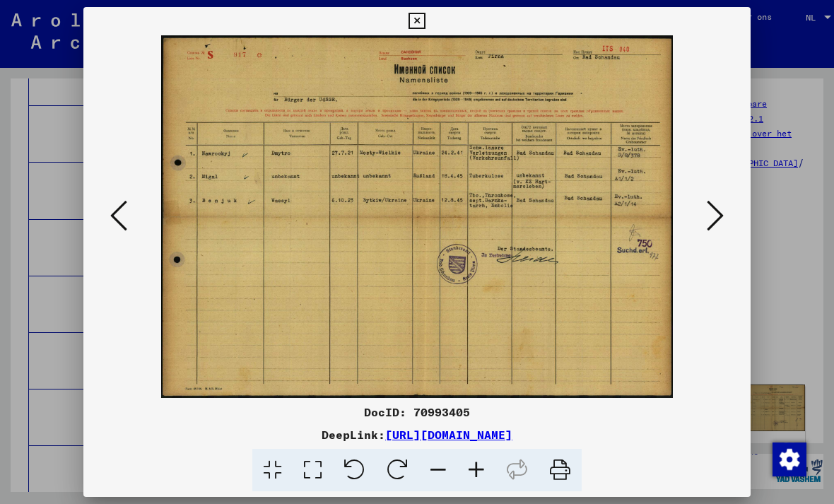
click at [718, 214] on icon at bounding box center [715, 216] width 17 height 34
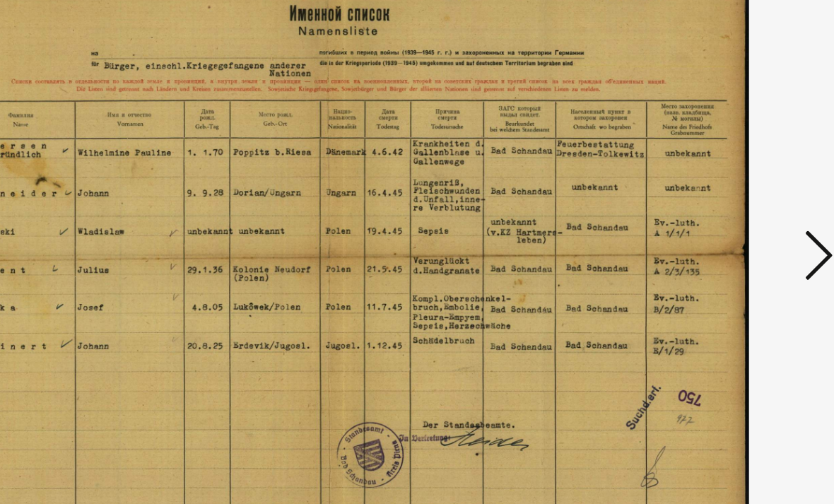
click at [707, 199] on icon at bounding box center [715, 216] width 17 height 34
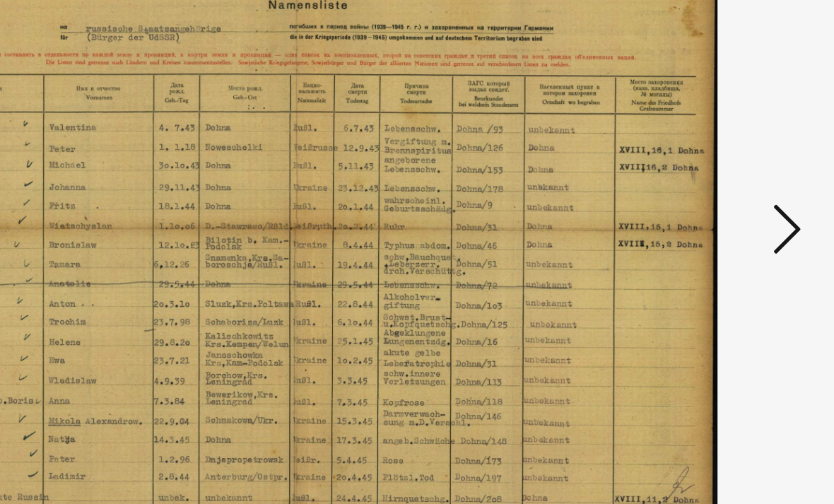
click at [707, 199] on icon at bounding box center [715, 216] width 17 height 34
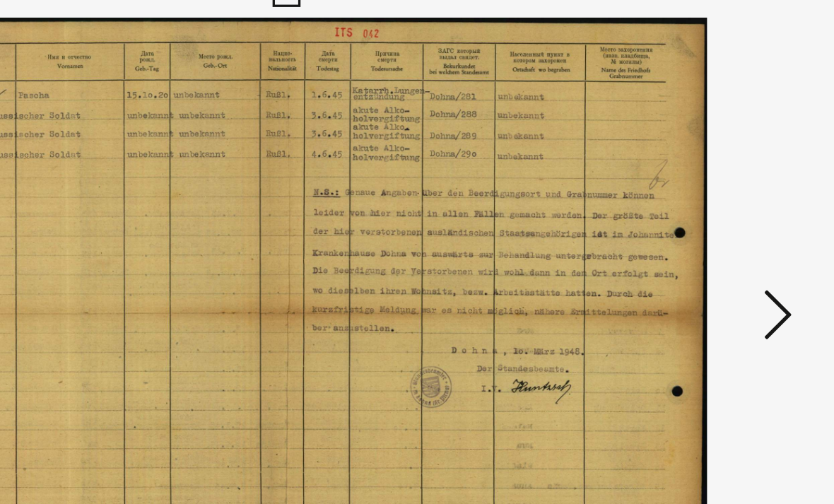
click at [707, 199] on icon at bounding box center [715, 216] width 17 height 34
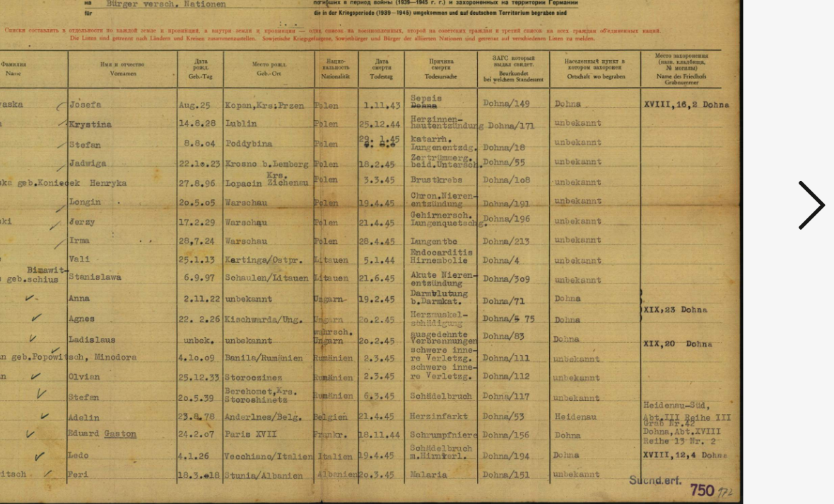
click at [707, 199] on icon at bounding box center [715, 216] width 17 height 34
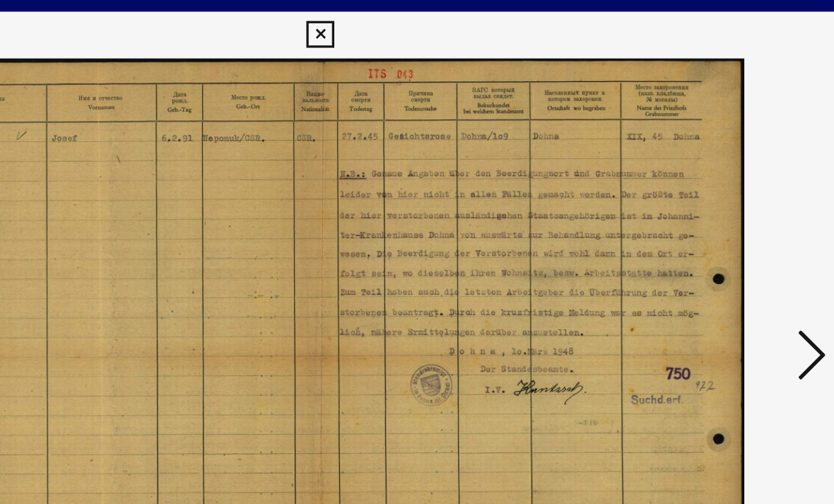
click at [707, 210] on icon at bounding box center [715, 216] width 17 height 34
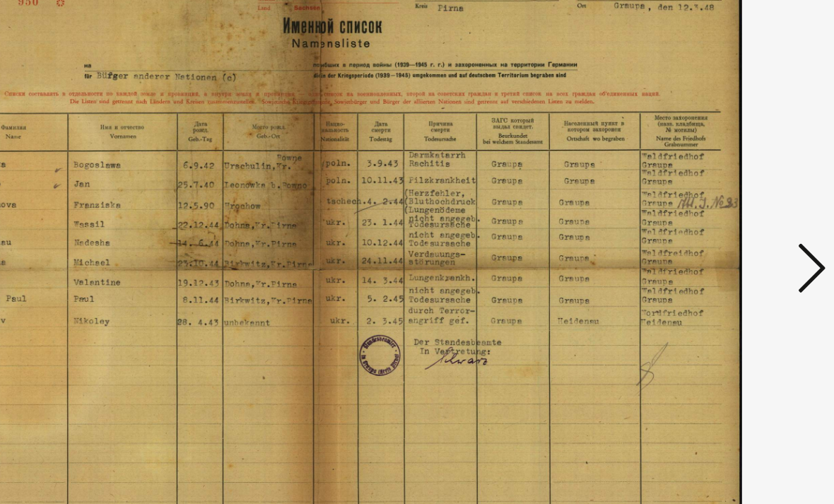
click at [707, 199] on icon at bounding box center [715, 216] width 17 height 34
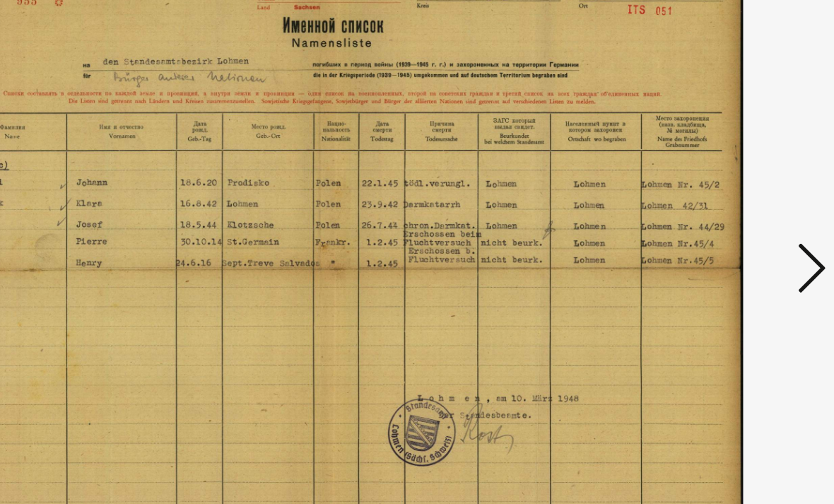
click at [707, 199] on icon at bounding box center [715, 216] width 17 height 34
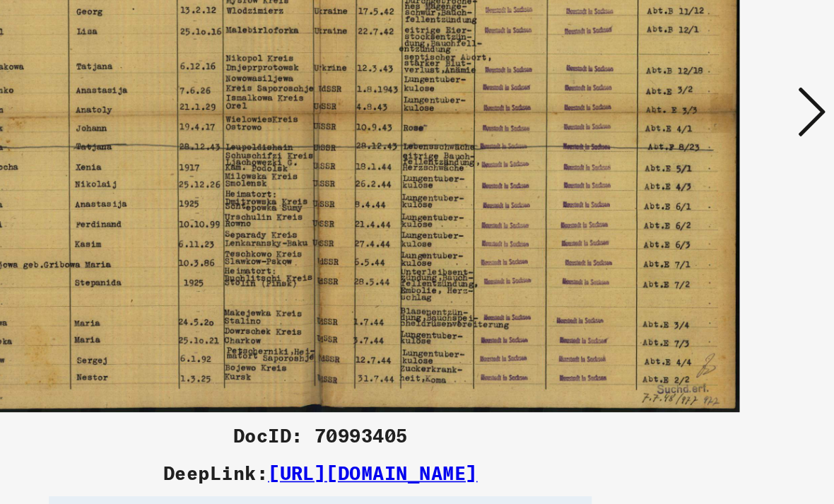
click at [707, 199] on icon at bounding box center [715, 216] width 17 height 34
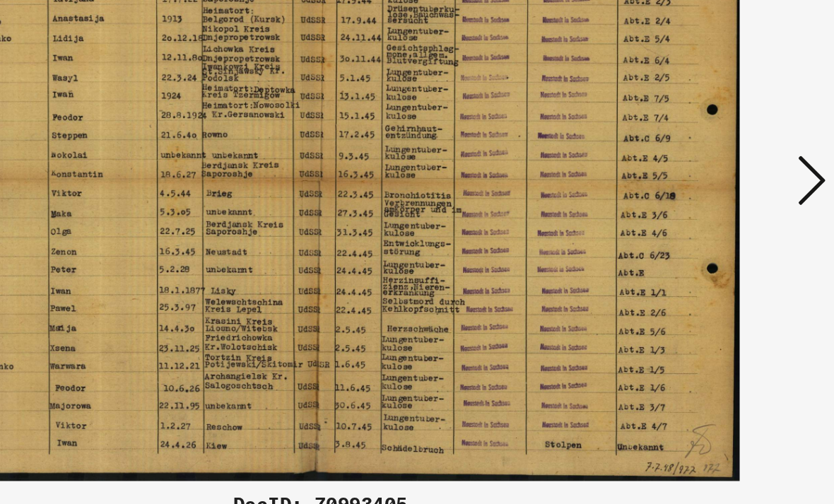
click at [707, 199] on icon at bounding box center [715, 216] width 17 height 34
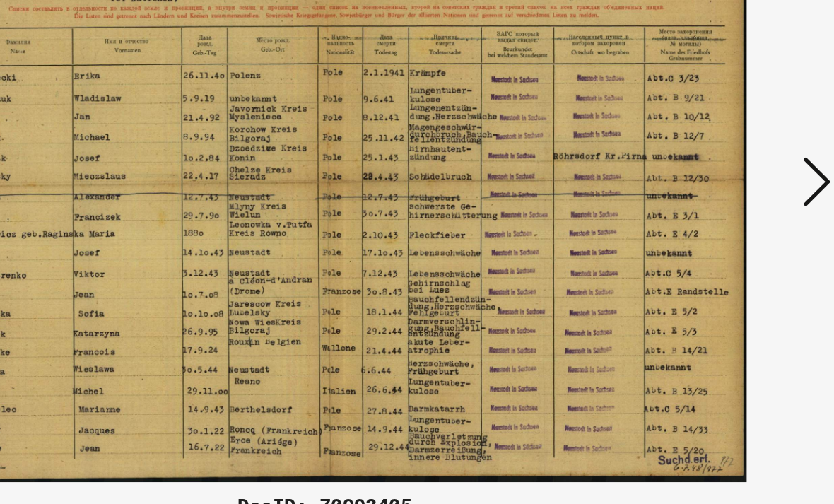
click at [707, 199] on icon at bounding box center [715, 216] width 17 height 34
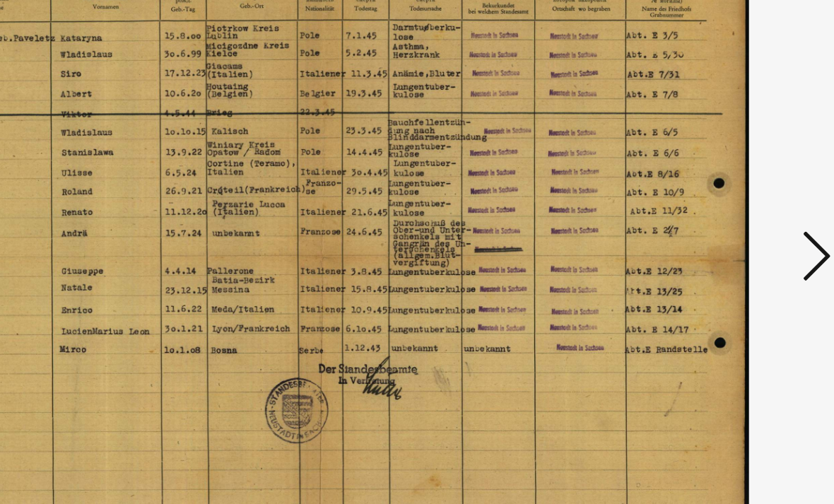
click at [703, 197] on button at bounding box center [715, 217] width 25 height 40
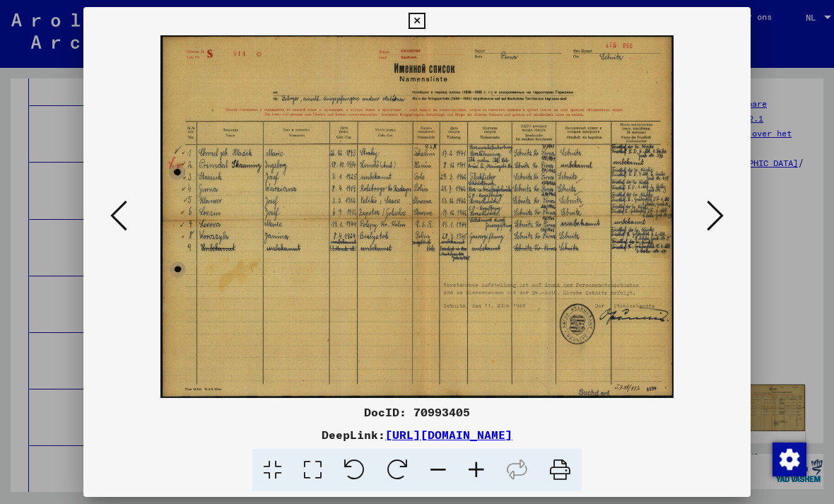
click at [425, 22] on icon at bounding box center [417, 21] width 16 height 17
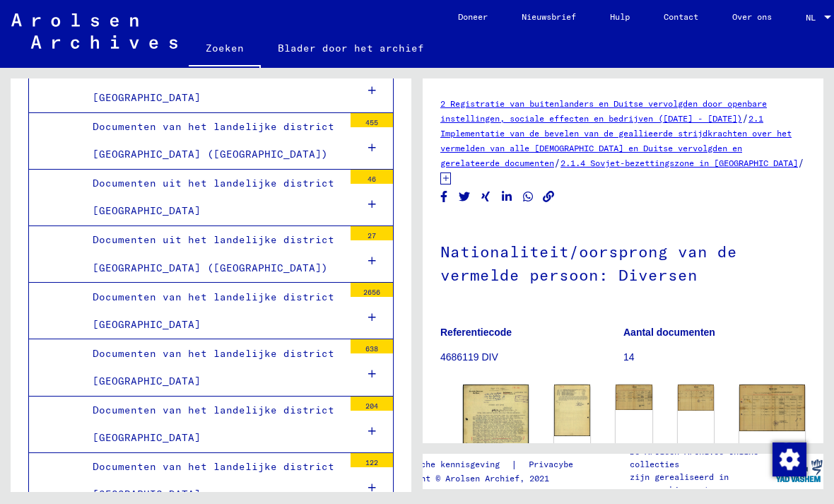
scroll to position [13883, 0]
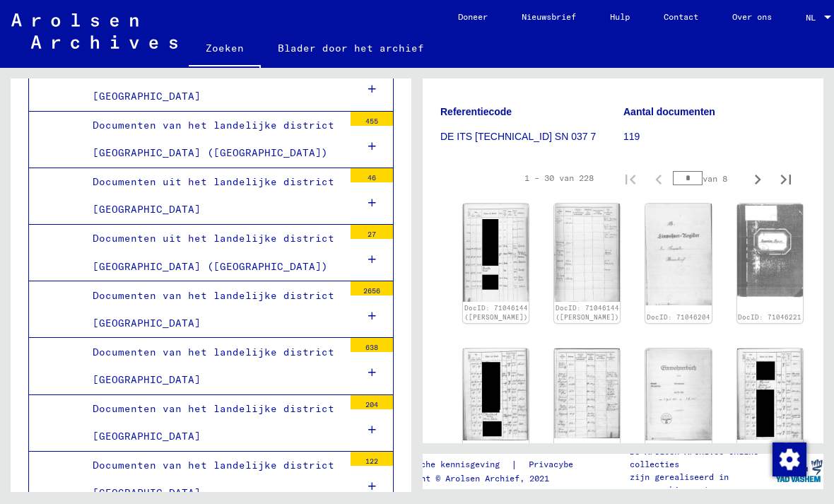
scroll to position [269, 0]
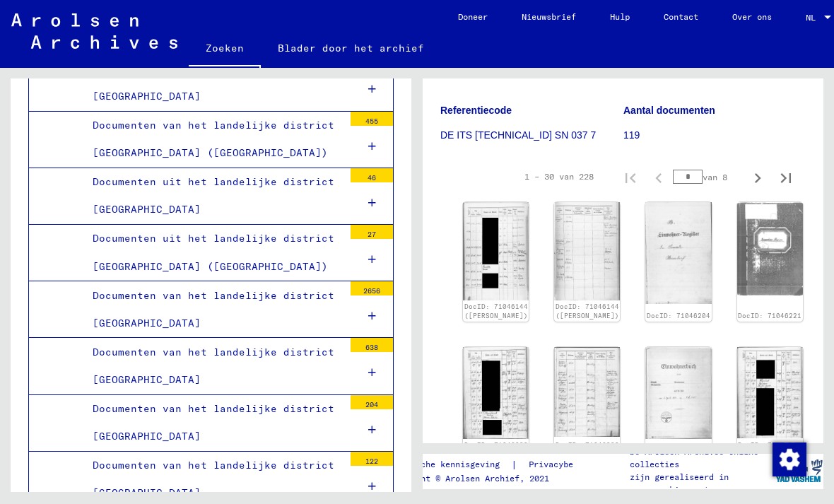
click at [486, 303] on link "DocID: 71046144 ([PERSON_NAME])" at bounding box center [497, 312] width 64 height 18
click at [485, 233] on img at bounding box center [496, 251] width 66 height 98
